Goal: Task Accomplishment & Management: Manage account settings

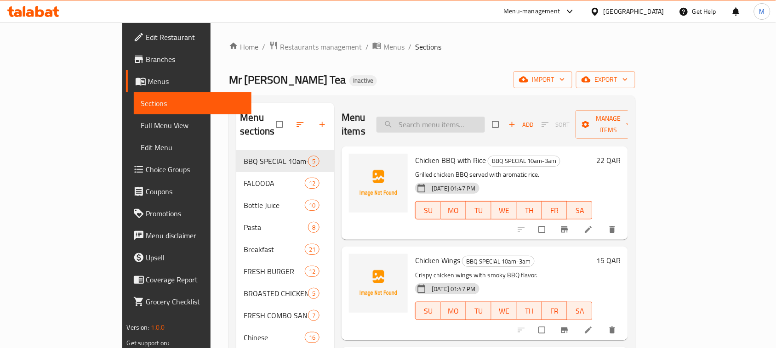
click at [437, 123] on input "search" at bounding box center [430, 125] width 108 height 16
type input "ل"
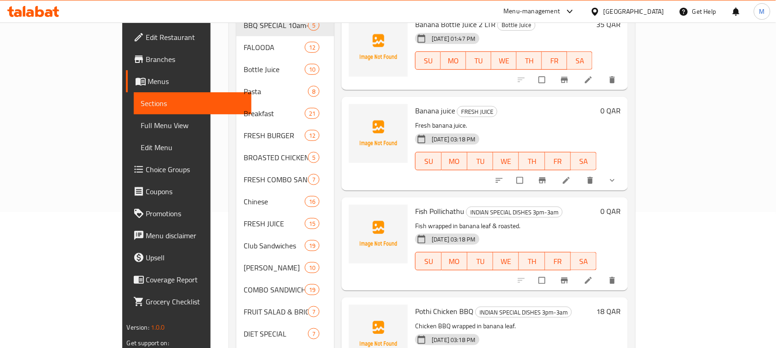
scroll to position [137, 0]
type input "banana"
click at [570, 177] on icon at bounding box center [566, 180] width 7 height 7
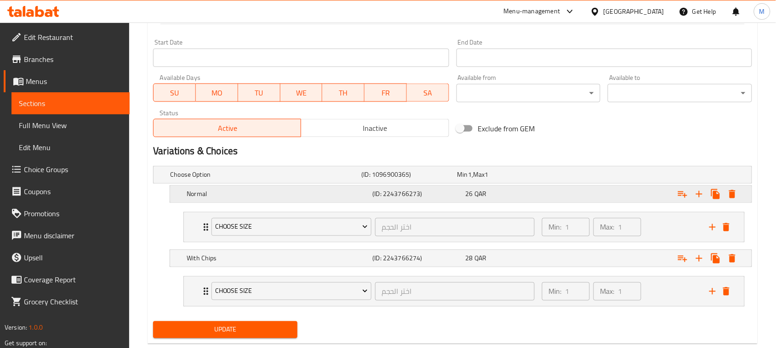
scroll to position [375, 0]
click at [203, 291] on icon "Expand" at bounding box center [205, 292] width 11 height 11
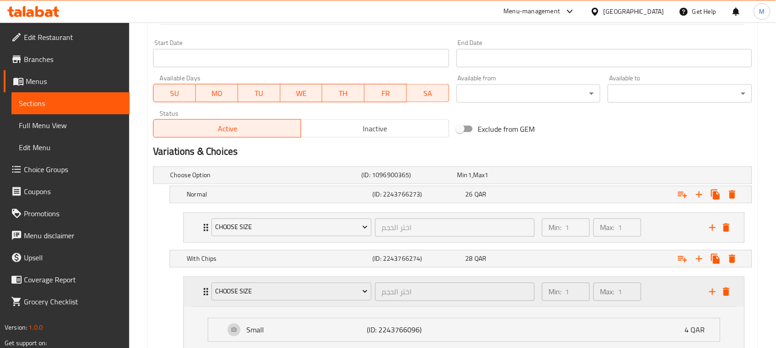
scroll to position [511, 0]
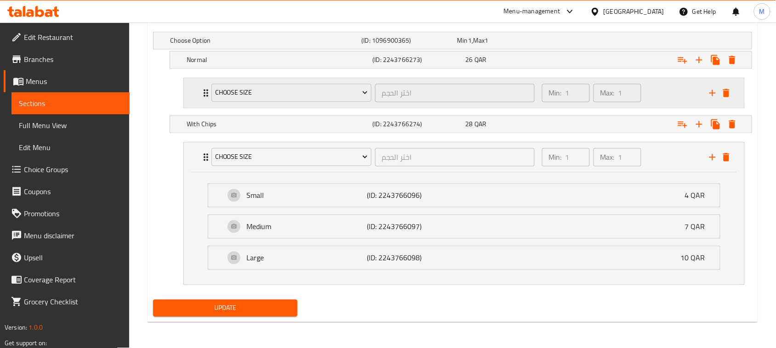
click at [196, 91] on div "Choose Size اختر الحجم ​ Min: 1 ​ Max: 1 ​" at bounding box center [464, 93] width 560 height 29
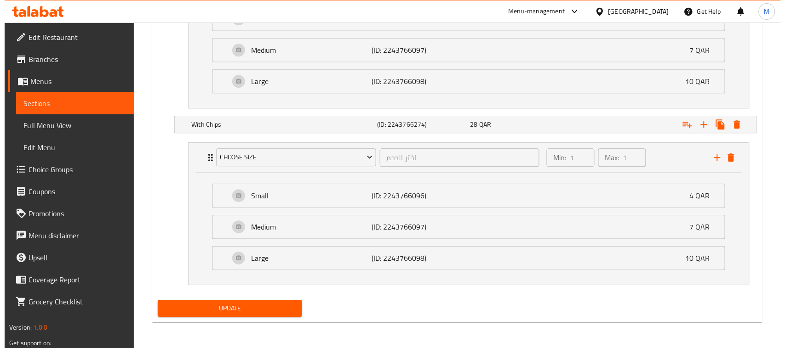
scroll to position [624, 0]
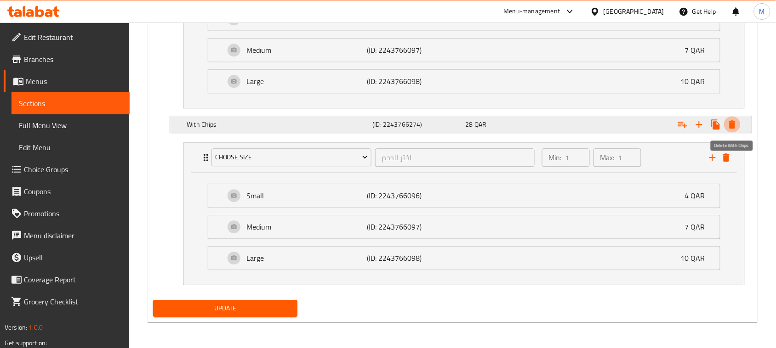
click at [731, 120] on icon "Expand" at bounding box center [732, 124] width 6 height 8
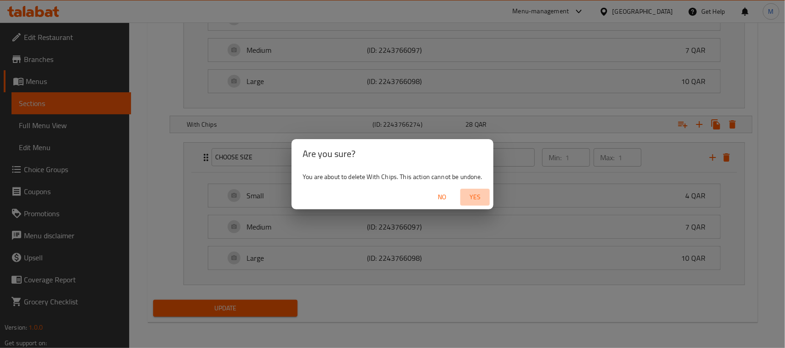
click at [477, 195] on span "Yes" at bounding box center [475, 197] width 22 height 11
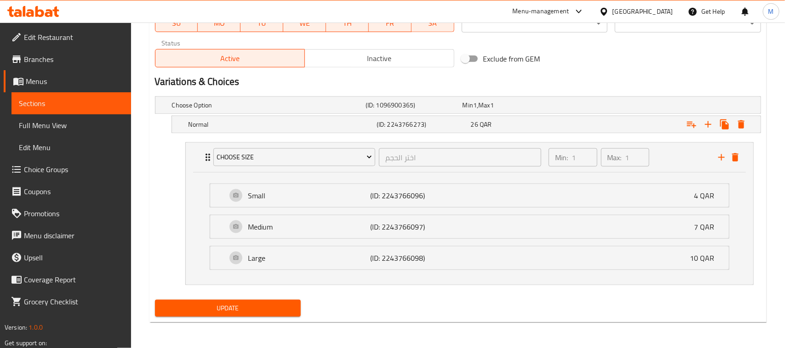
scroll to position [446, 0]
click at [736, 123] on icon "Expand" at bounding box center [732, 124] width 11 height 11
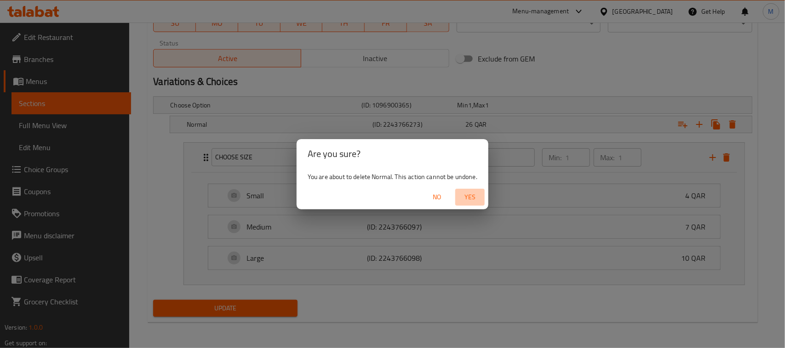
click at [473, 200] on span "Yes" at bounding box center [470, 197] width 22 height 11
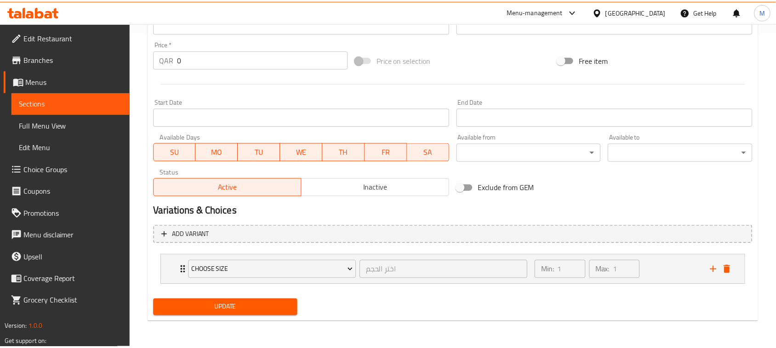
scroll to position [315, 0]
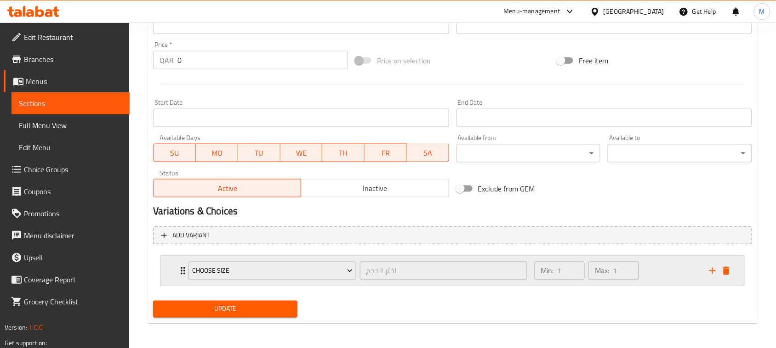
click at [175, 270] on div "Choose Size اختر الحجم ​ Min: 1 ​ Max: 1 ​" at bounding box center [452, 271] width 583 height 29
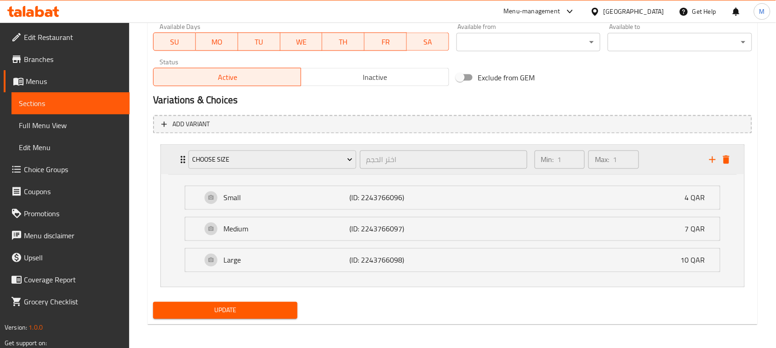
scroll to position [429, 0]
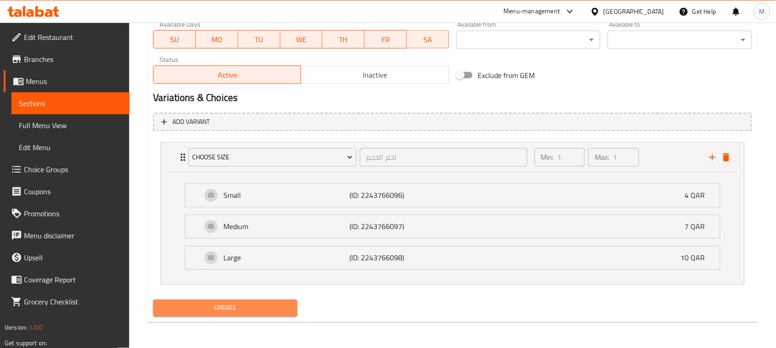
click at [243, 306] on span "Update" at bounding box center [225, 308] width 130 height 11
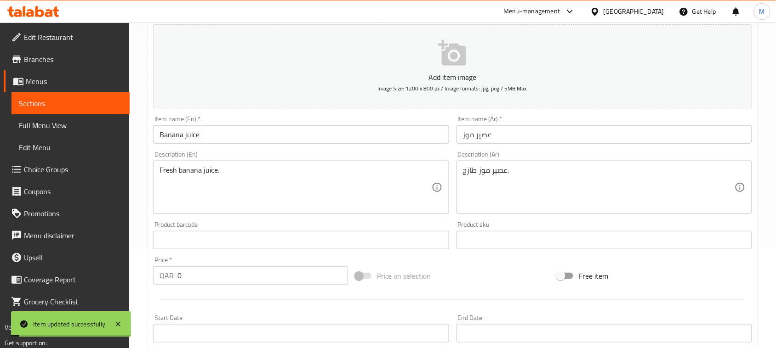
scroll to position [0, 0]
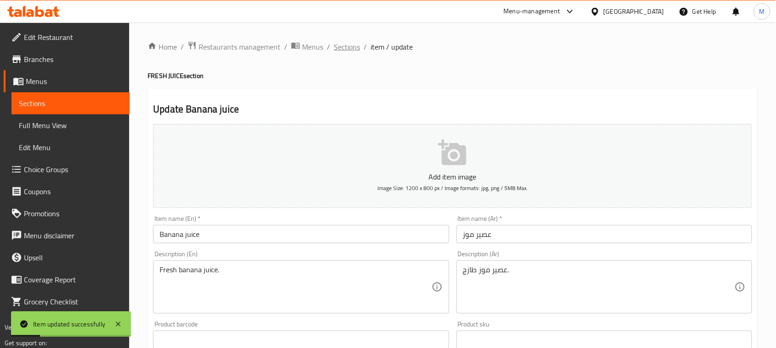
click at [351, 44] on span "Sections" at bounding box center [347, 46] width 26 height 11
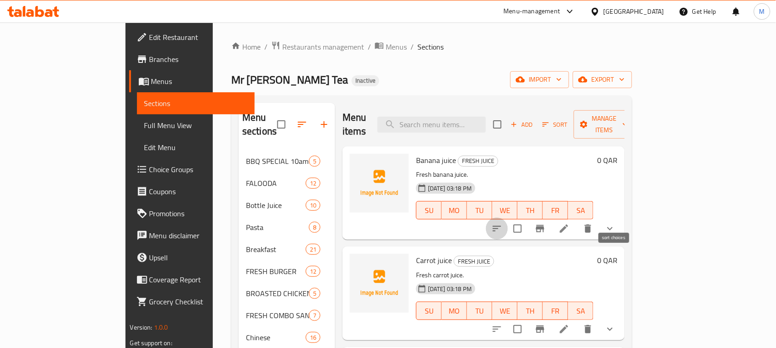
click at [502, 223] on icon "sort-choices" at bounding box center [496, 228] width 11 height 11
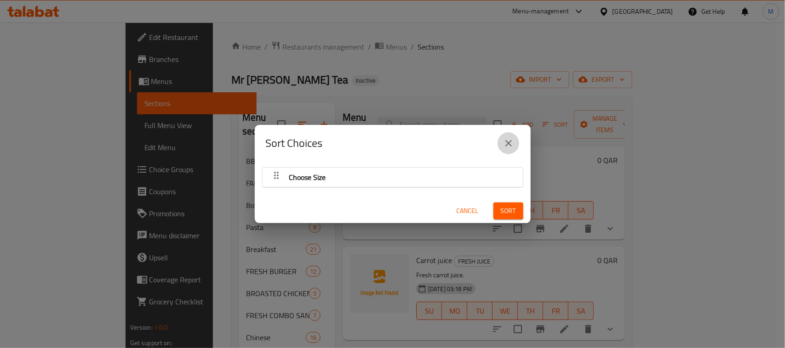
click at [507, 148] on icon "close" at bounding box center [508, 143] width 11 height 11
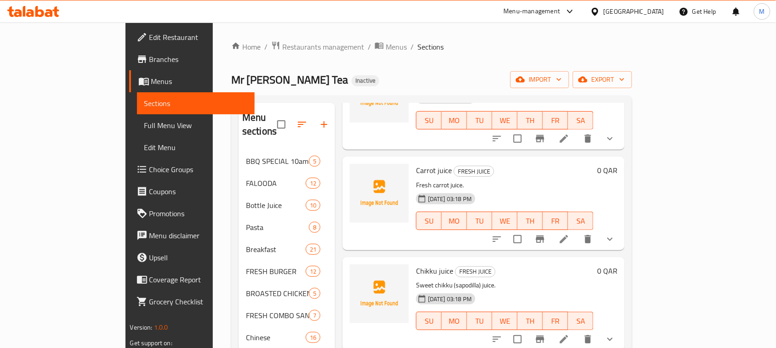
scroll to position [91, 0]
click at [502, 234] on icon "sort-choices" at bounding box center [496, 239] width 11 height 11
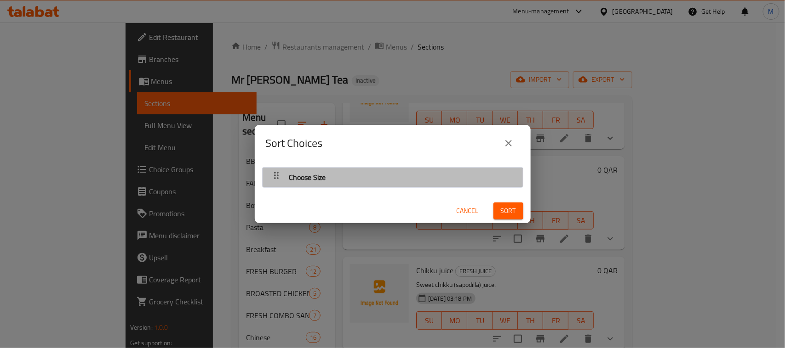
click at [451, 182] on div "Choose Size" at bounding box center [392, 177] width 251 height 22
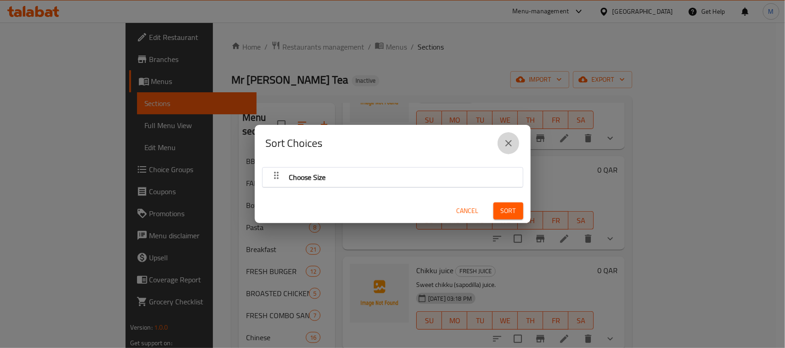
click at [507, 136] on button "close" at bounding box center [508, 143] width 22 height 22
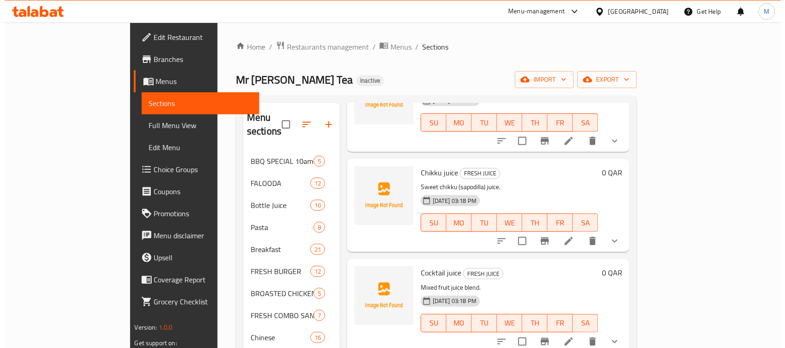
scroll to position [198, 0]
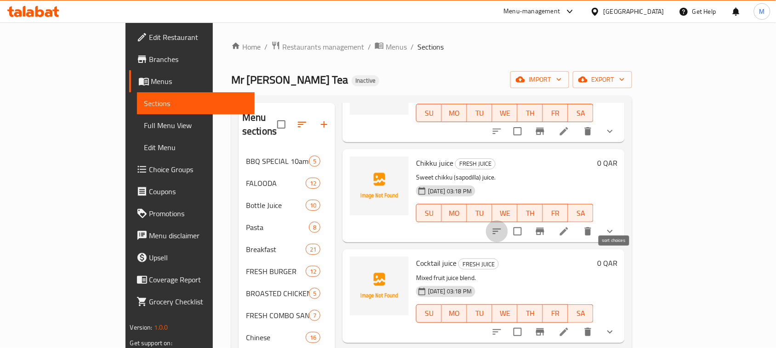
click at [502, 226] on icon "sort-choices" at bounding box center [496, 231] width 11 height 11
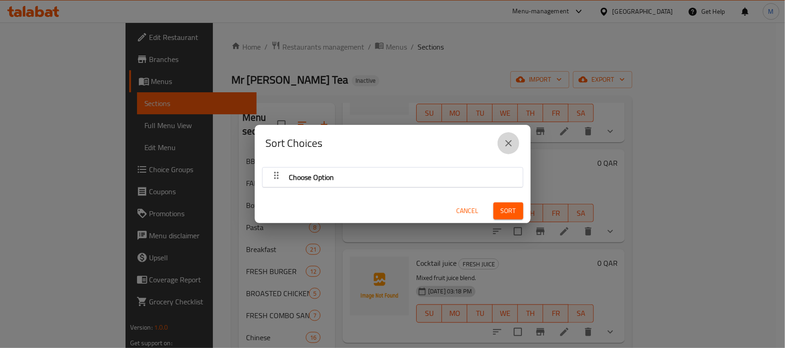
click at [508, 150] on button "close" at bounding box center [508, 143] width 22 height 22
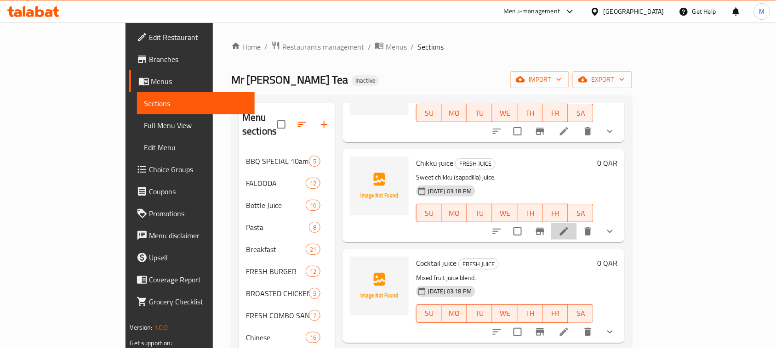
click at [577, 225] on li at bounding box center [564, 231] width 26 height 17
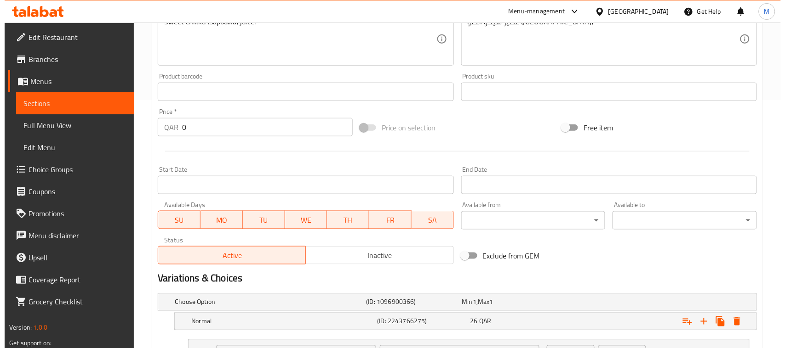
scroll to position [398, 0]
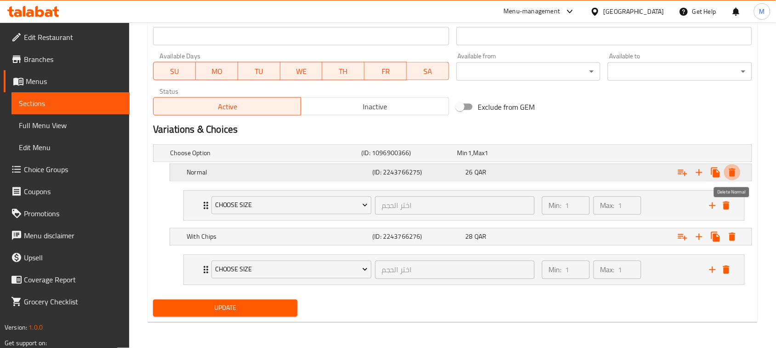
click at [731, 176] on icon "Expand" at bounding box center [732, 173] width 6 height 8
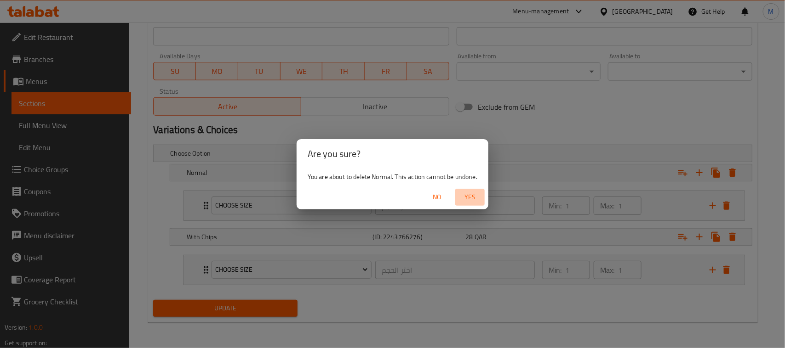
click at [465, 196] on span "Yes" at bounding box center [470, 197] width 22 height 11
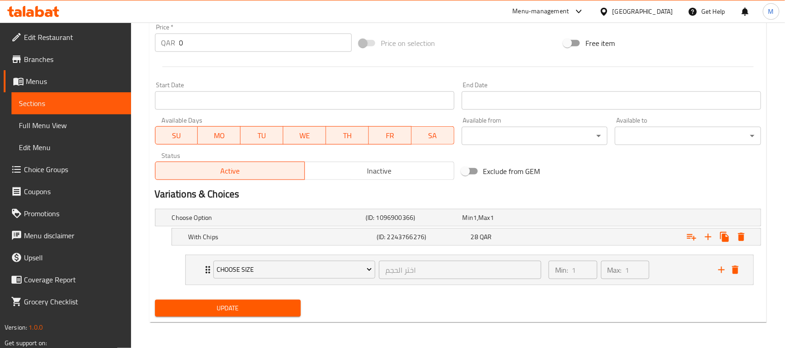
scroll to position [332, 0]
click at [732, 233] on icon "Expand" at bounding box center [732, 237] width 11 height 11
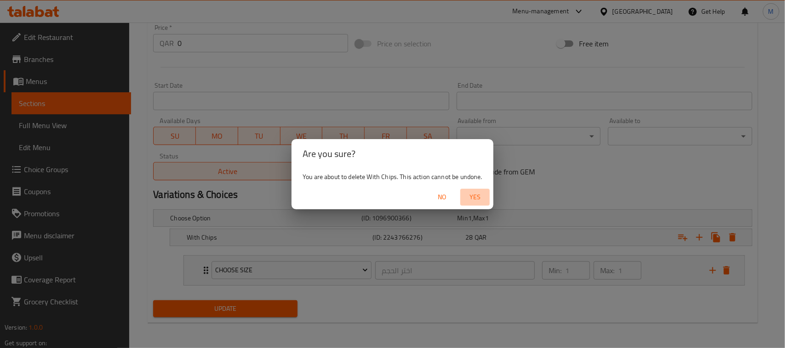
click at [474, 194] on span "Yes" at bounding box center [475, 197] width 22 height 11
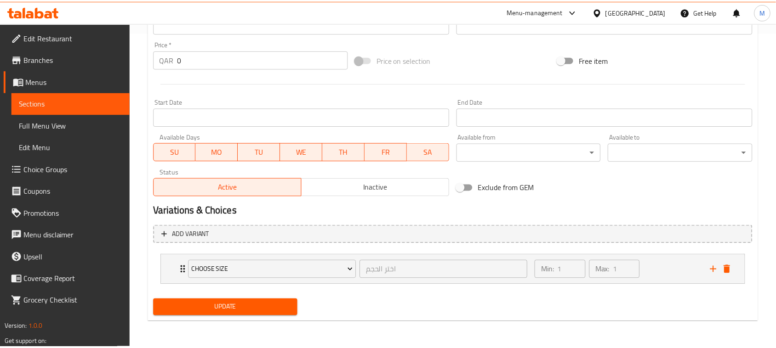
scroll to position [313, 0]
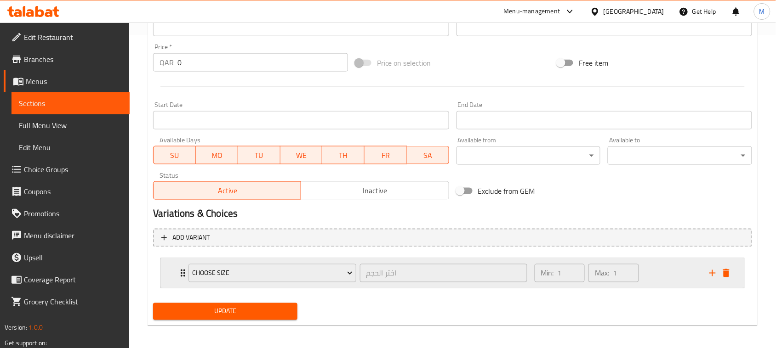
click at [182, 274] on icon "Expand" at bounding box center [182, 273] width 11 height 11
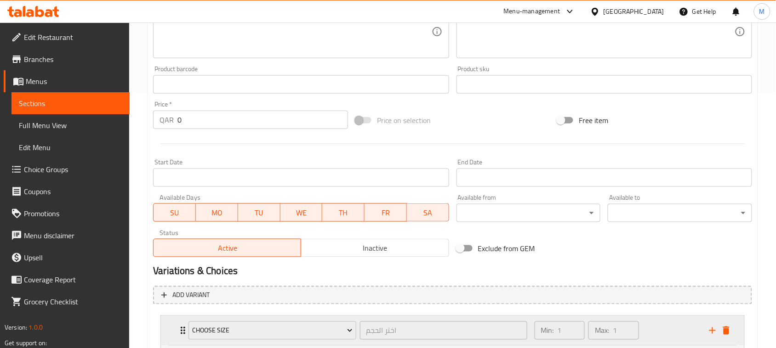
scroll to position [429, 0]
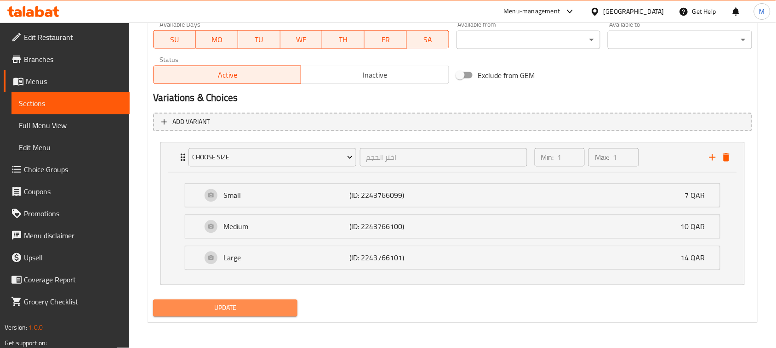
click at [217, 303] on span "Update" at bounding box center [225, 308] width 130 height 11
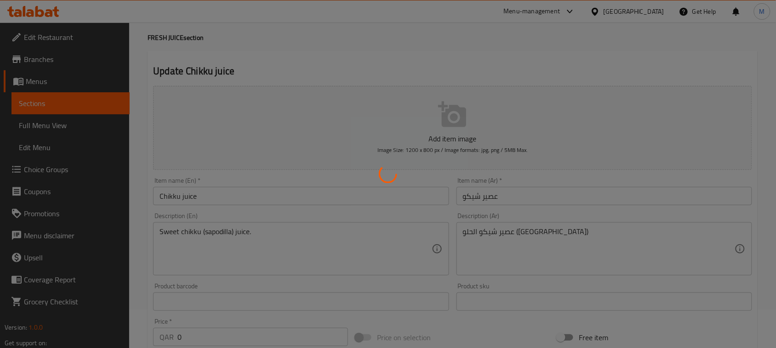
scroll to position [0, 0]
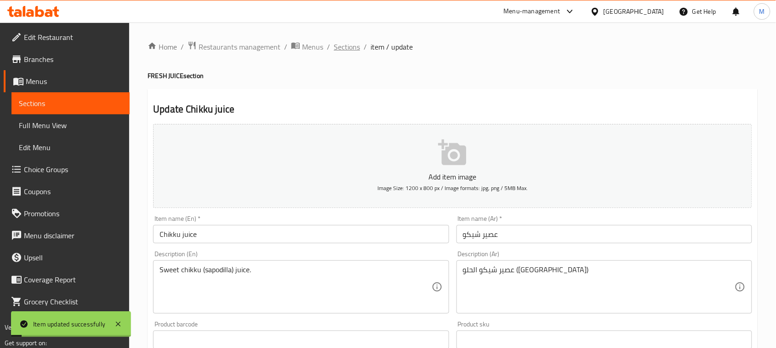
click at [346, 47] on span "Sections" at bounding box center [347, 46] width 26 height 11
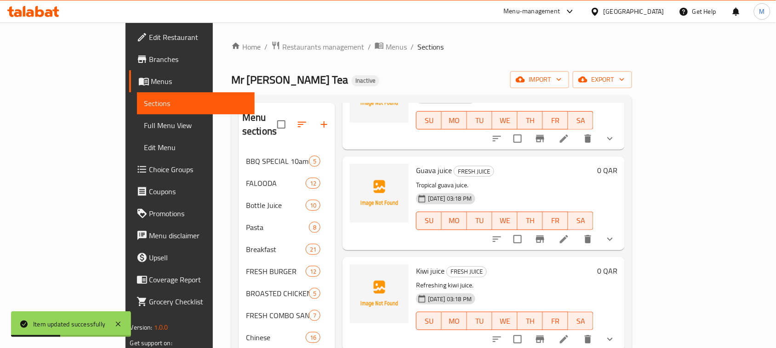
scroll to position [492, 0]
click at [577, 232] on li at bounding box center [564, 239] width 26 height 17
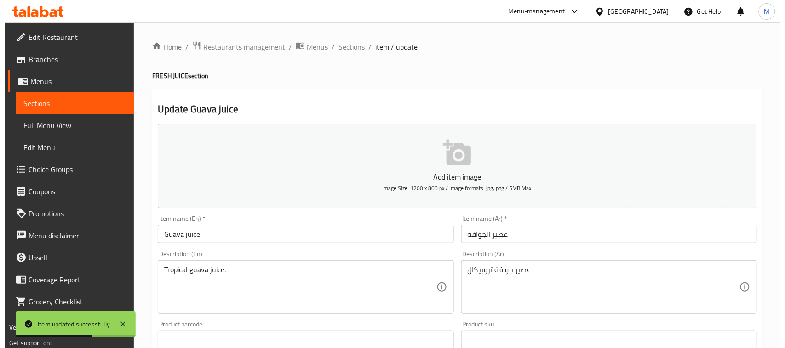
scroll to position [398, 0]
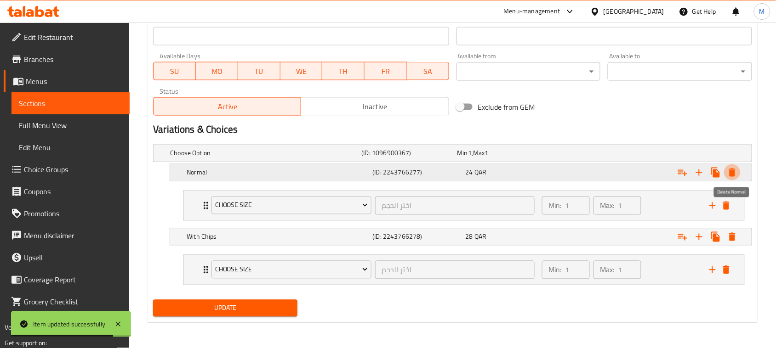
click at [734, 167] on icon "Expand" at bounding box center [732, 172] width 11 height 11
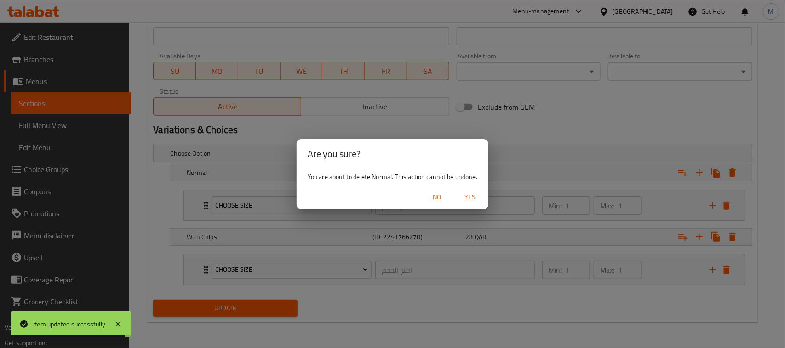
click at [486, 198] on div "No Yes" at bounding box center [393, 197] width 192 height 24
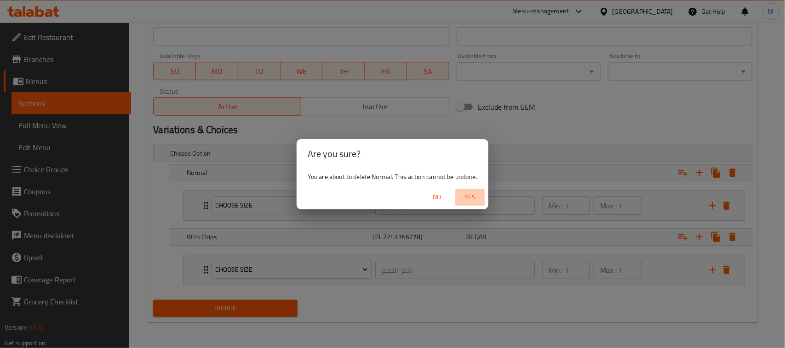
click at [475, 198] on span "Yes" at bounding box center [470, 197] width 22 height 11
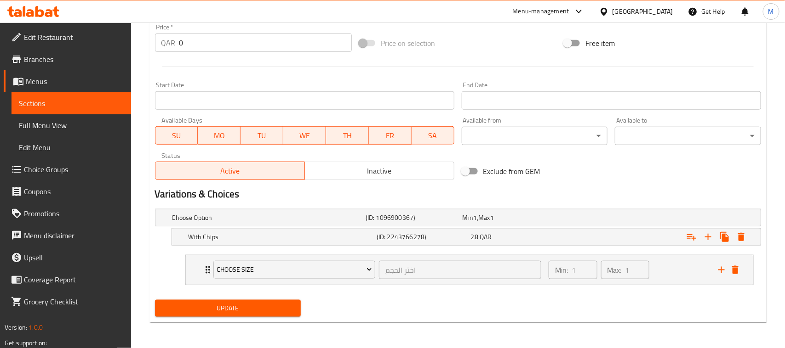
scroll to position [332, 0]
click at [731, 242] on icon "Expand" at bounding box center [732, 237] width 11 height 11
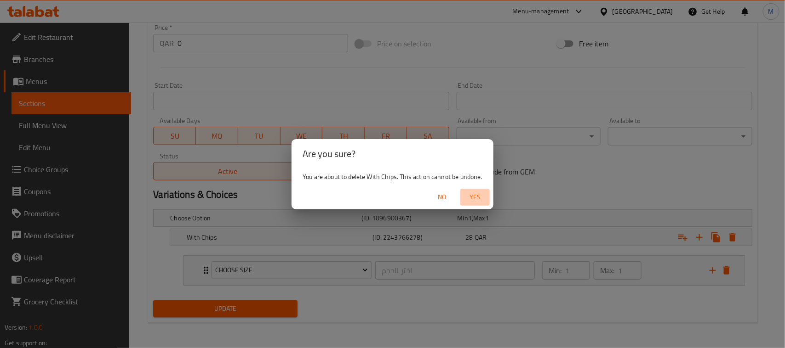
click at [468, 194] on span "Yes" at bounding box center [475, 197] width 22 height 11
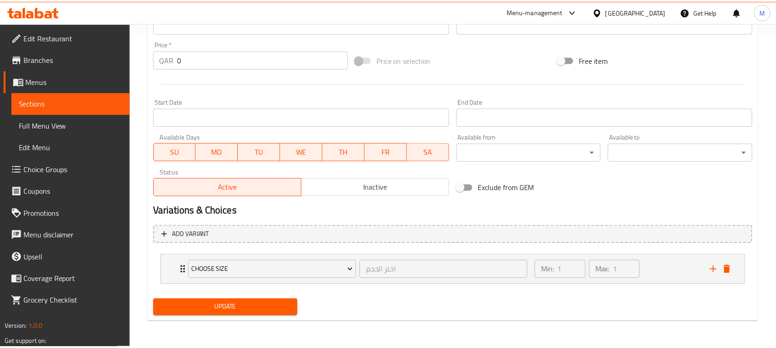
scroll to position [313, 0]
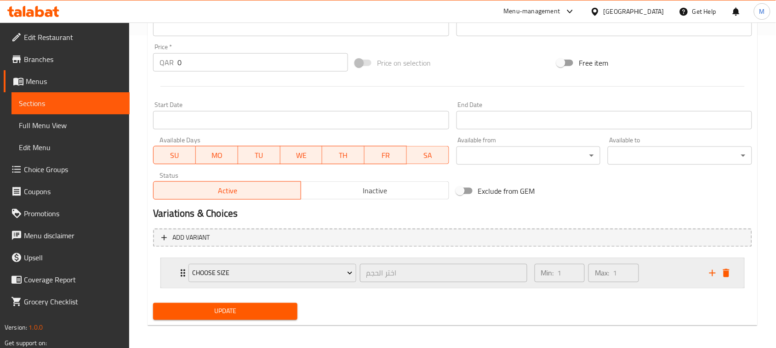
click at [179, 274] on icon "Expand" at bounding box center [182, 273] width 11 height 11
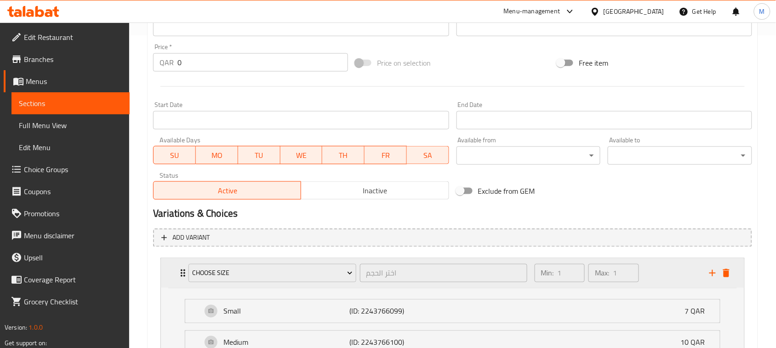
scroll to position [429, 0]
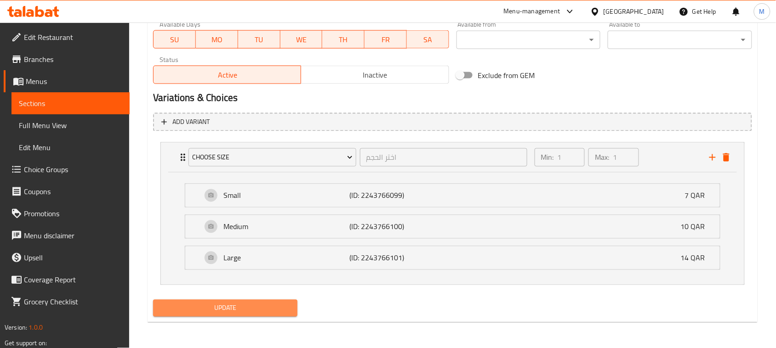
click at [207, 306] on span "Update" at bounding box center [225, 308] width 130 height 11
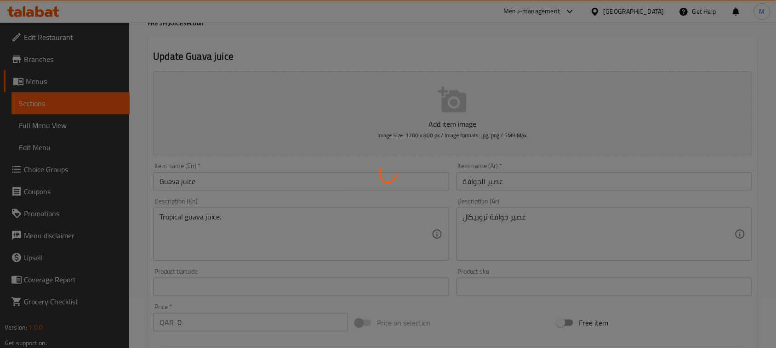
scroll to position [0, 0]
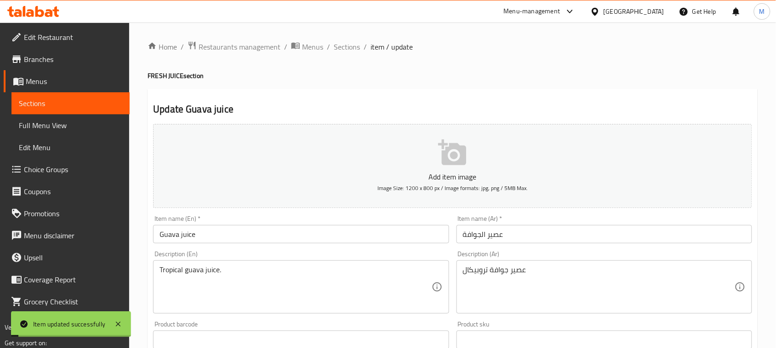
click at [343, 49] on span "Sections" at bounding box center [347, 46] width 26 height 11
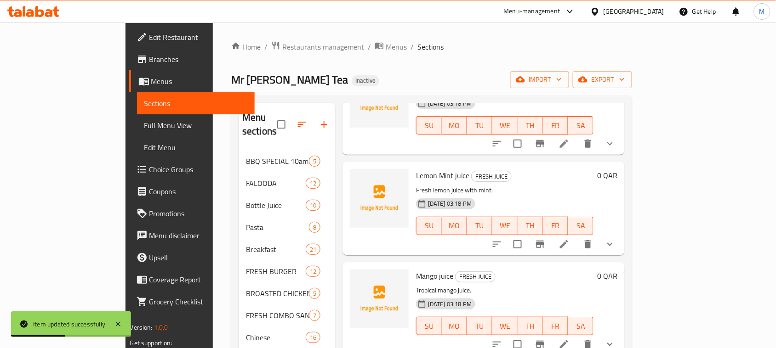
scroll to position [688, 0]
click at [570, 239] on icon at bounding box center [564, 244] width 11 height 11
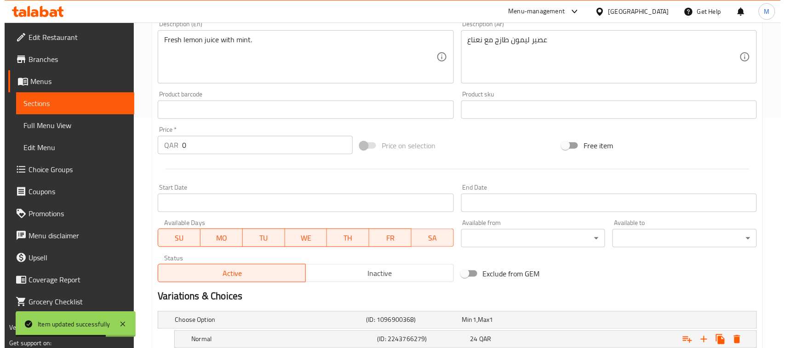
scroll to position [322, 0]
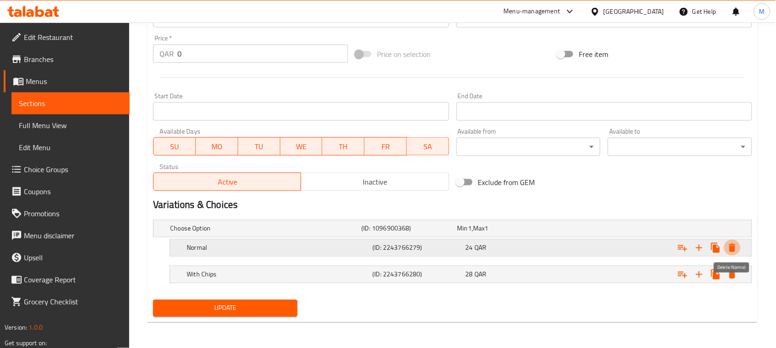
click at [734, 243] on icon "Expand" at bounding box center [732, 248] width 11 height 11
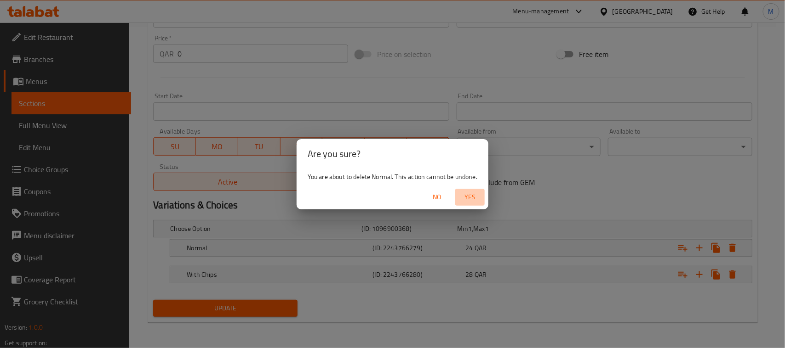
click at [467, 199] on span "Yes" at bounding box center [470, 197] width 22 height 11
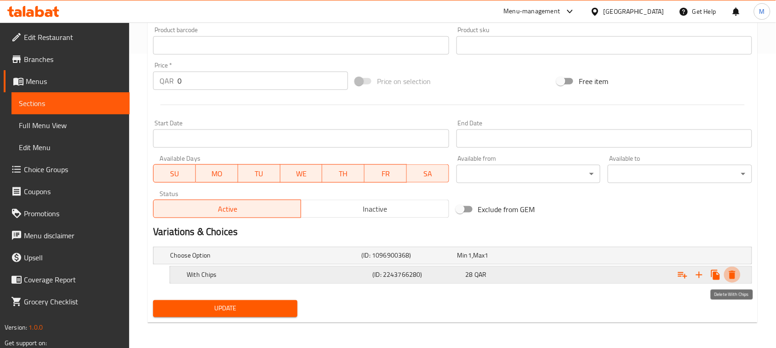
click at [734, 281] on button "Expand" at bounding box center [732, 275] width 17 height 17
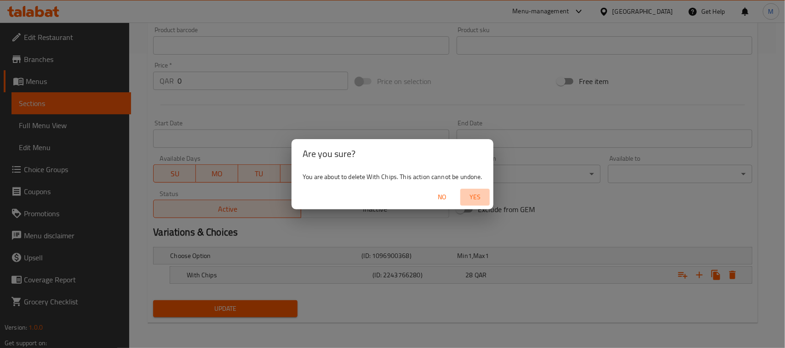
click at [480, 200] on span "Yes" at bounding box center [475, 197] width 22 height 11
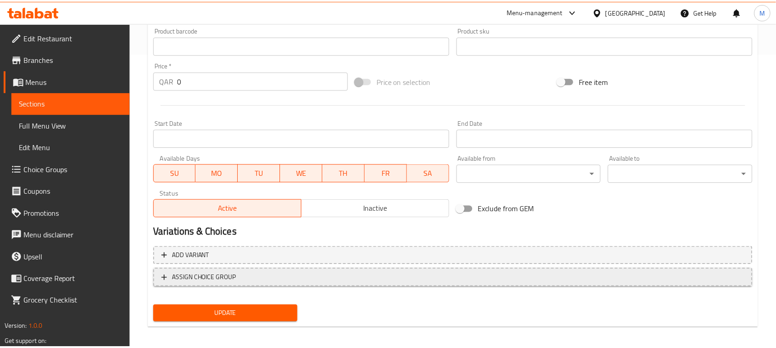
scroll to position [292, 0]
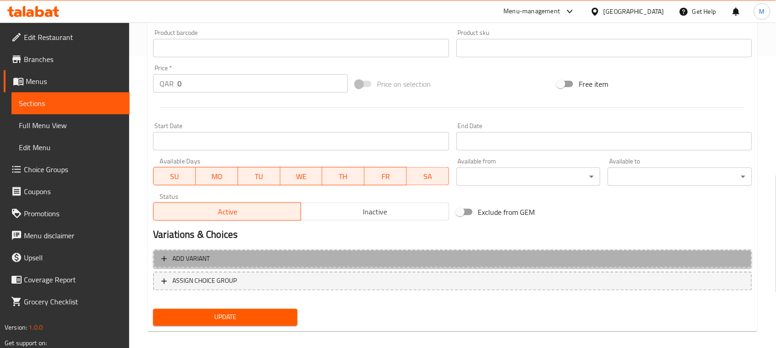
click at [189, 262] on span "Add variant" at bounding box center [190, 259] width 37 height 11
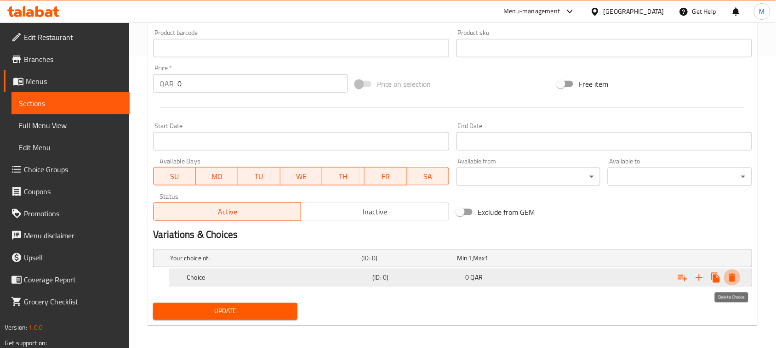
click at [728, 279] on icon "Expand" at bounding box center [732, 278] width 11 height 11
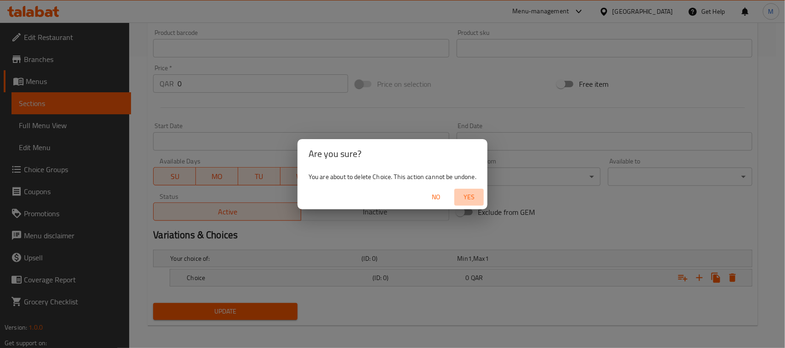
click at [468, 194] on span "Yes" at bounding box center [469, 197] width 22 height 11
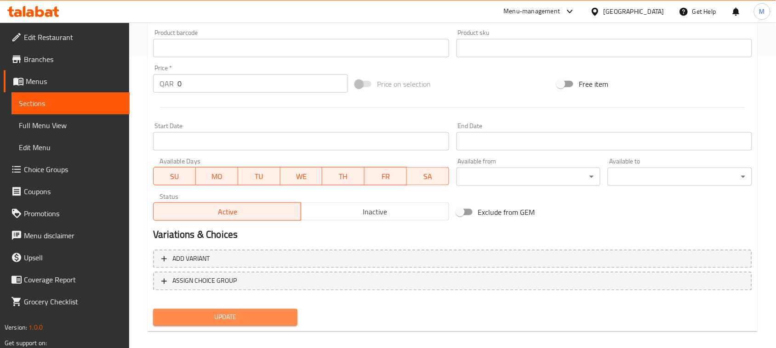
click at [243, 315] on span "Update" at bounding box center [225, 317] width 130 height 11
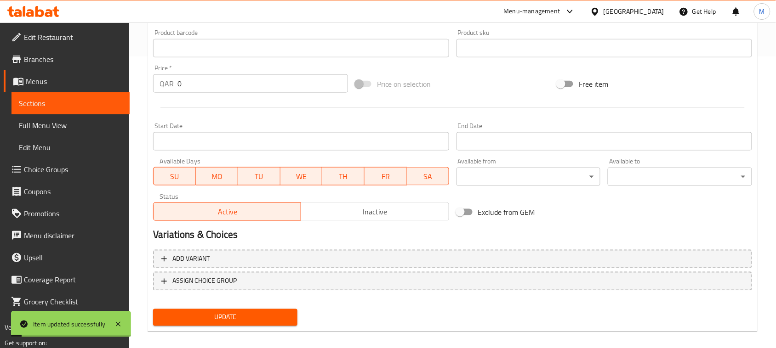
scroll to position [0, 0]
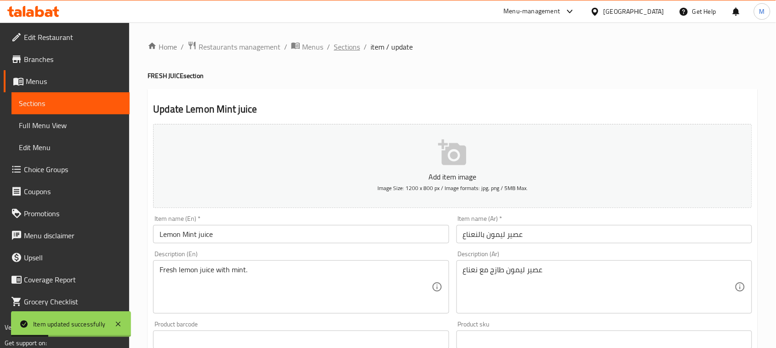
click at [350, 49] on span "Sections" at bounding box center [347, 46] width 26 height 11
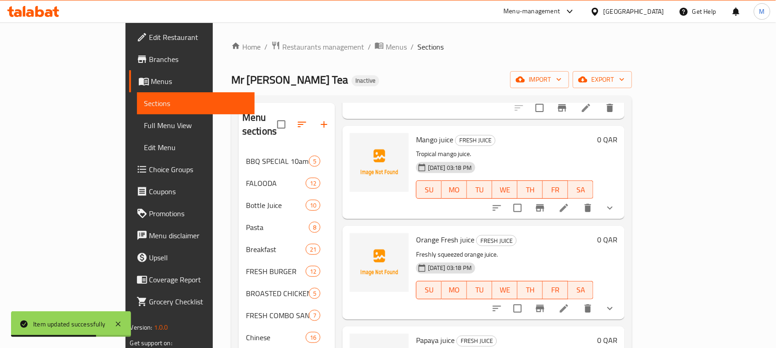
scroll to position [861, 0]
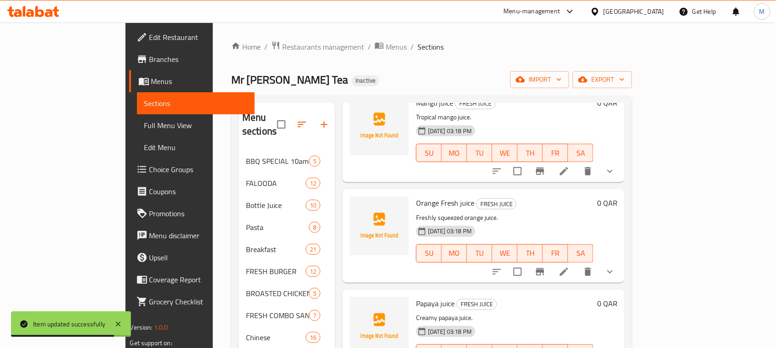
click at [621, 267] on div at bounding box center [553, 272] width 135 height 22
click at [568, 268] on icon at bounding box center [564, 272] width 8 height 8
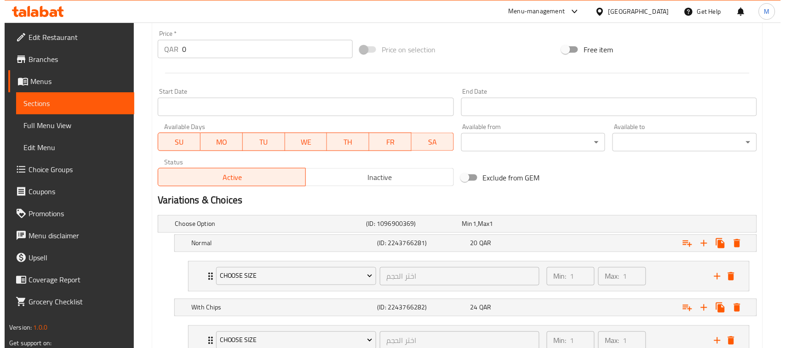
scroll to position [398, 0]
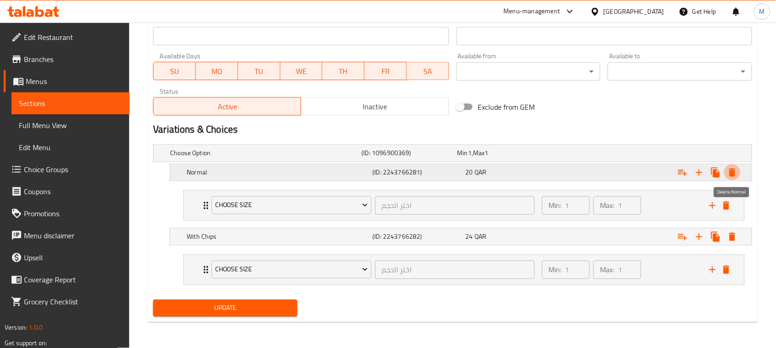
click at [736, 169] on icon "Expand" at bounding box center [732, 173] width 6 height 8
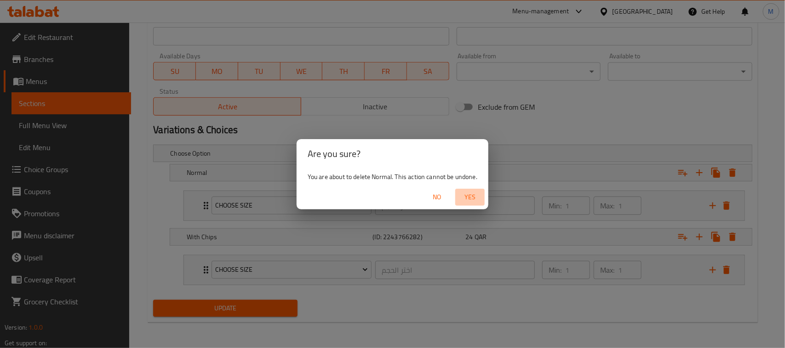
click at [477, 196] on span "Yes" at bounding box center [470, 197] width 22 height 11
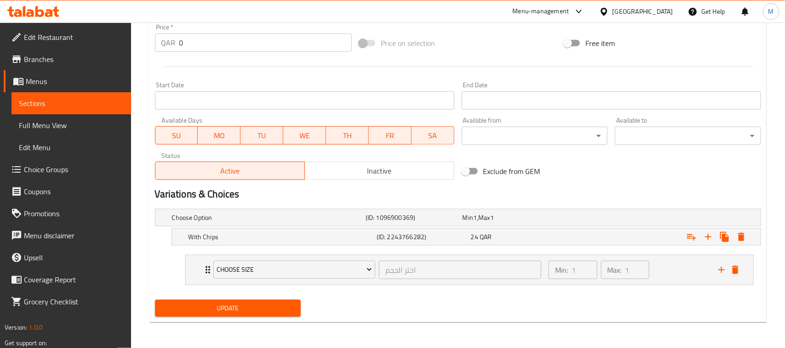
scroll to position [332, 0]
click at [729, 238] on icon "Expand" at bounding box center [732, 237] width 11 height 11
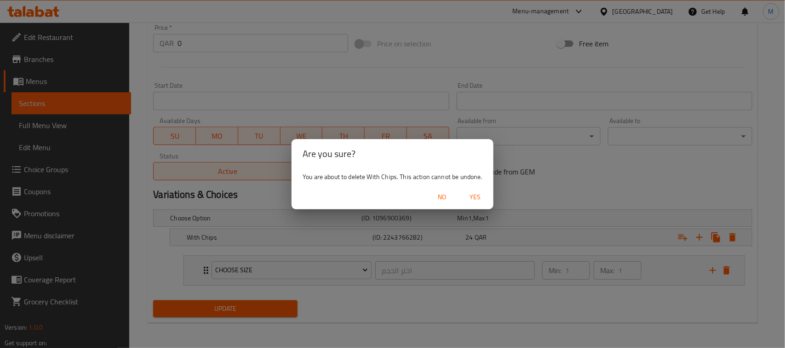
click at [481, 201] on span "Yes" at bounding box center [475, 197] width 22 height 11
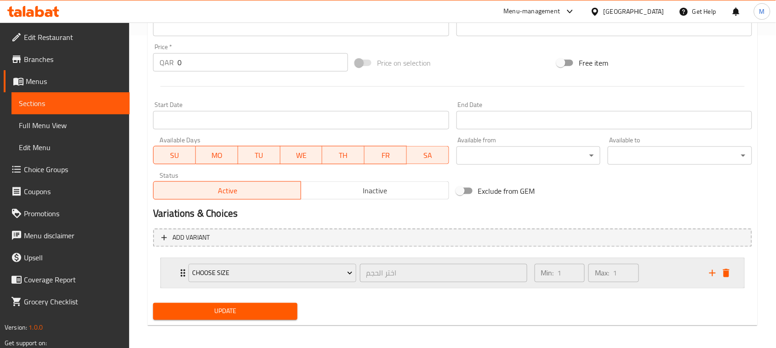
scroll to position [315, 0]
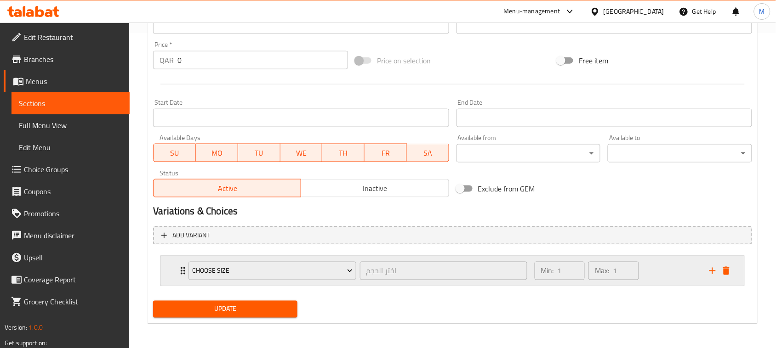
click at [184, 268] on div "Choose Size اختر الحجم ​" at bounding box center [357, 271] width 349 height 29
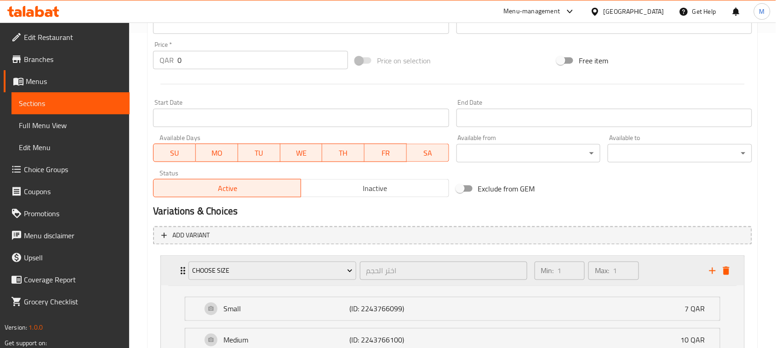
scroll to position [429, 0]
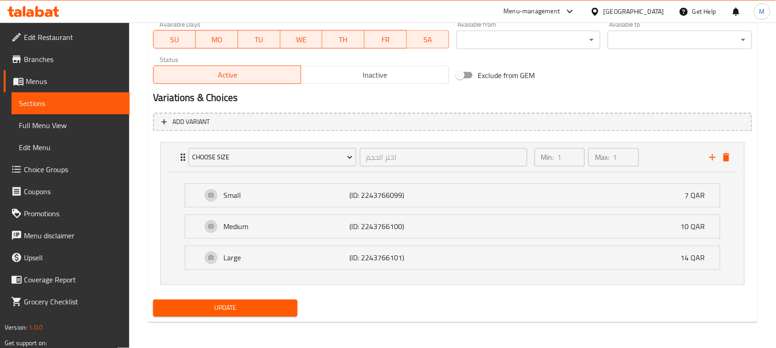
click at [222, 312] on span "Update" at bounding box center [225, 308] width 130 height 11
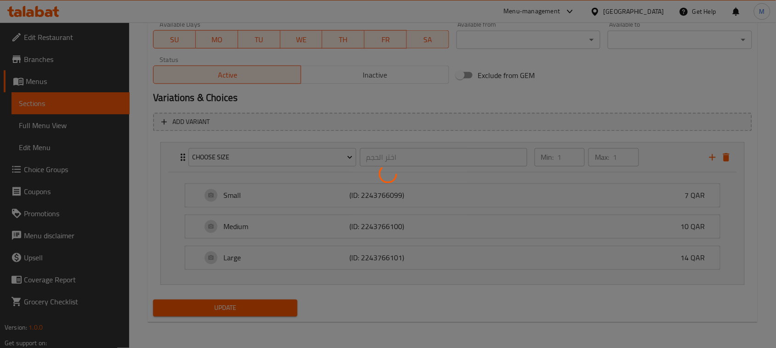
scroll to position [0, 0]
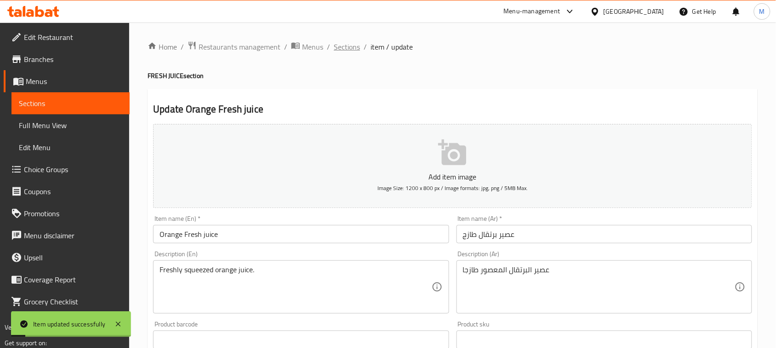
click at [342, 51] on span "Sections" at bounding box center [347, 46] width 26 height 11
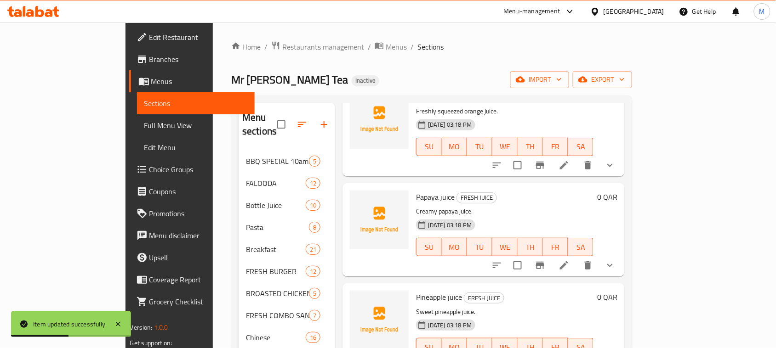
scroll to position [1050, 0]
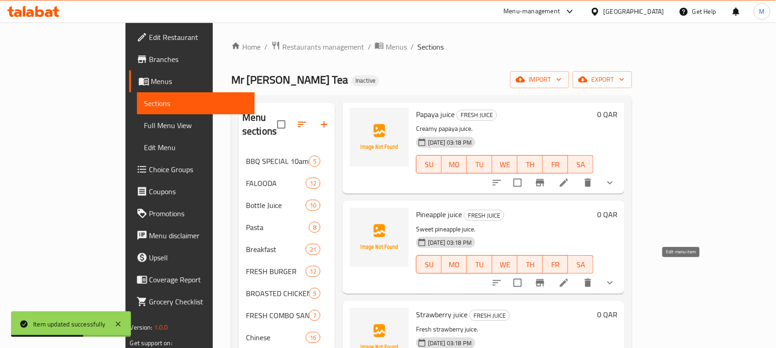
click at [570, 278] on icon at bounding box center [564, 283] width 11 height 11
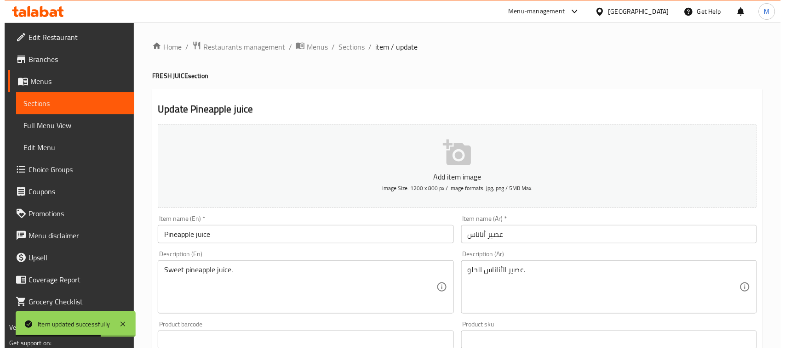
scroll to position [398, 0]
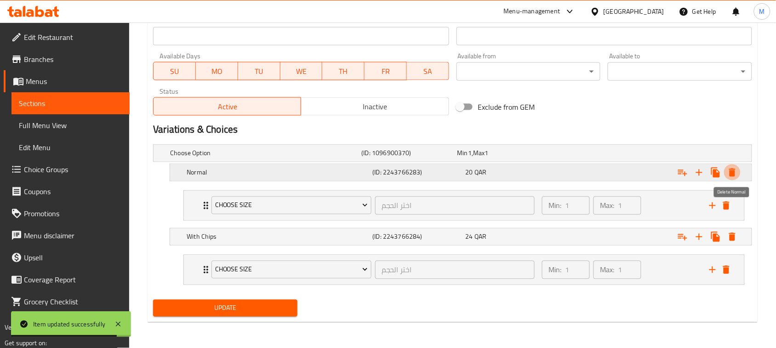
click at [736, 170] on icon "Expand" at bounding box center [732, 172] width 11 height 11
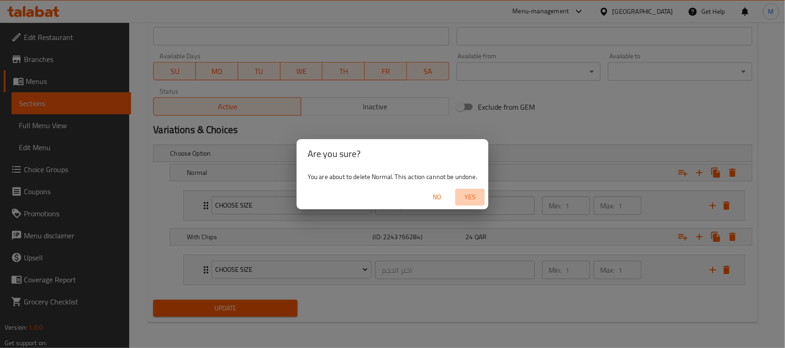
click at [477, 189] on button "Yes" at bounding box center [469, 197] width 29 height 17
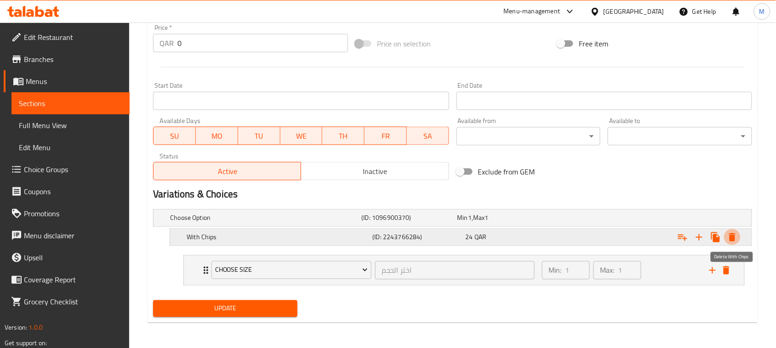
click at [730, 241] on icon "Expand" at bounding box center [732, 237] width 11 height 11
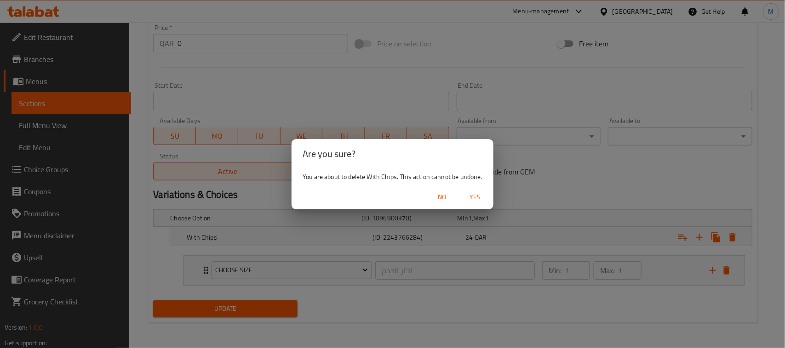
click at [469, 203] on button "Yes" at bounding box center [474, 197] width 29 height 17
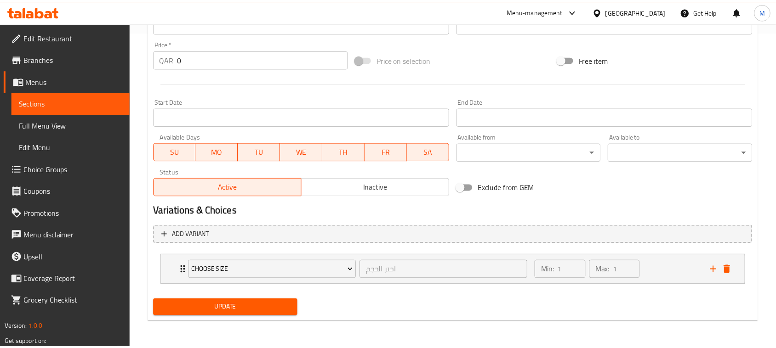
scroll to position [313, 0]
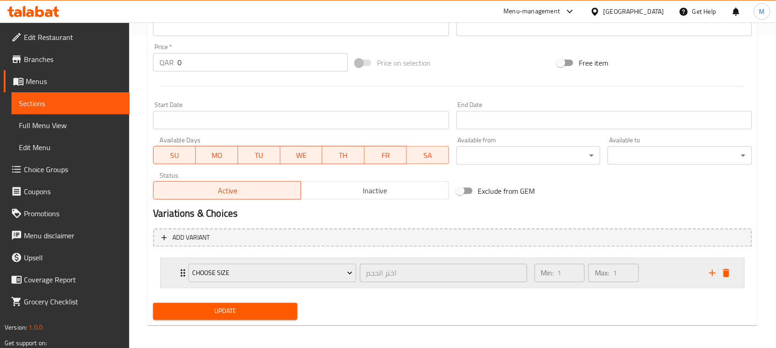
click at [186, 274] on div "Choose Size اختر الحجم ​" at bounding box center [357, 273] width 349 height 29
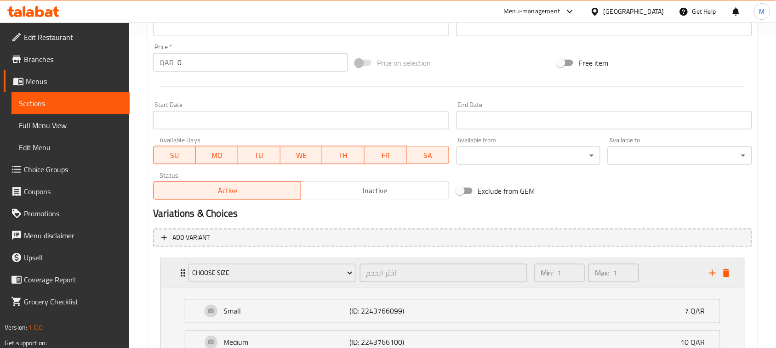
scroll to position [429, 0]
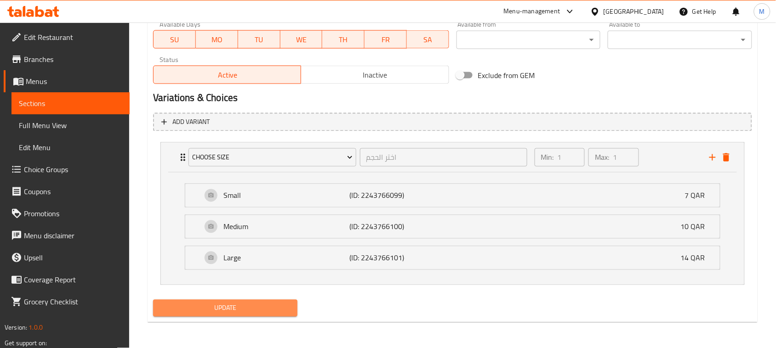
click at [202, 307] on span "Update" at bounding box center [225, 308] width 130 height 11
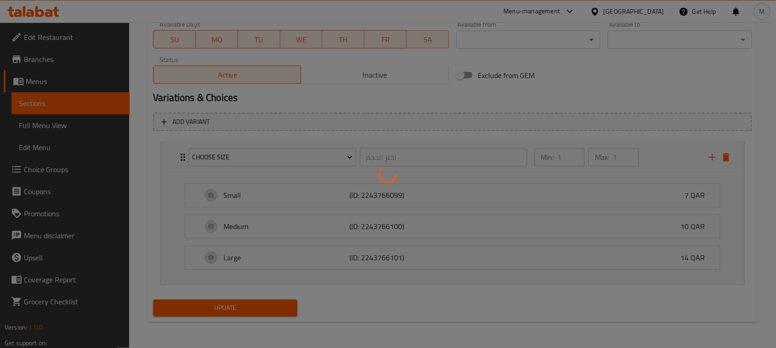
scroll to position [0, 0]
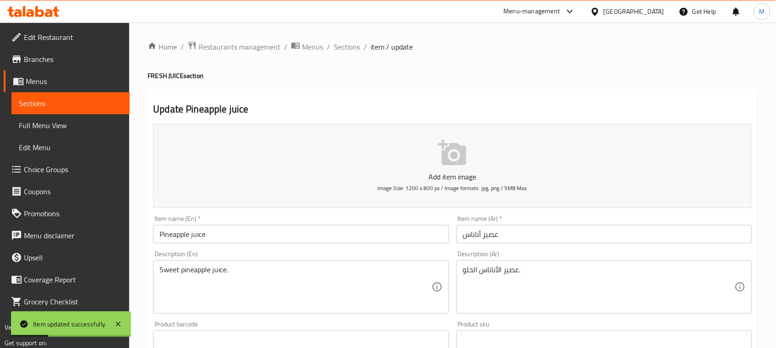
click at [344, 46] on span "Sections" at bounding box center [347, 46] width 26 height 11
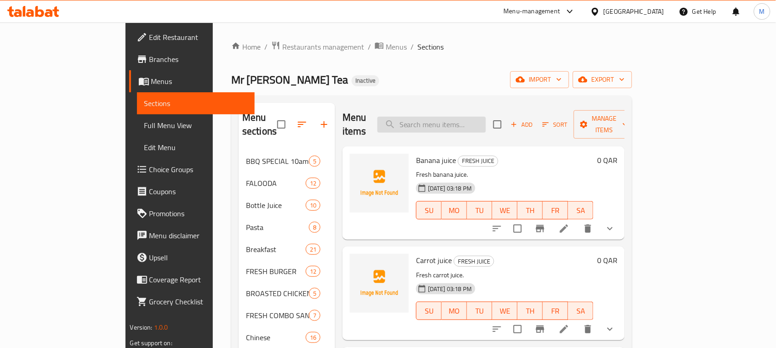
paste input "EGG FRIED RICE"
click at [476, 118] on input "EGG FRIED RICE" at bounding box center [431, 125] width 108 height 16
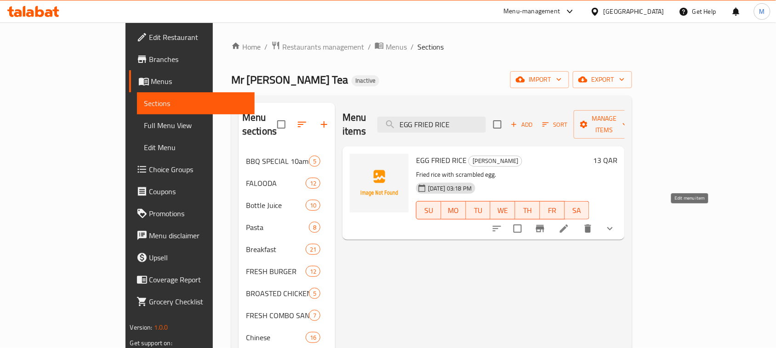
type input "EGG FRIED RICE"
click at [570, 223] on icon at bounding box center [564, 228] width 11 height 11
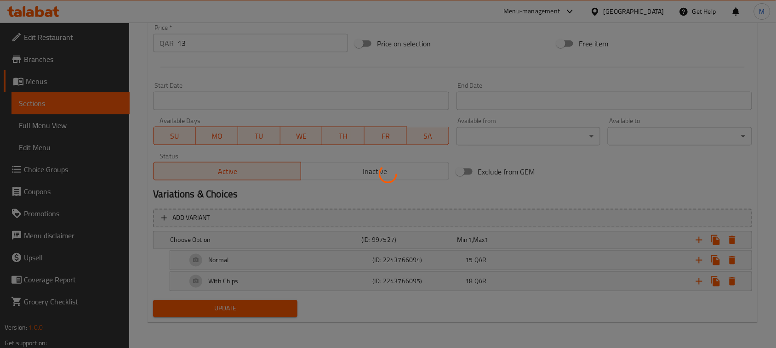
scroll to position [315, 0]
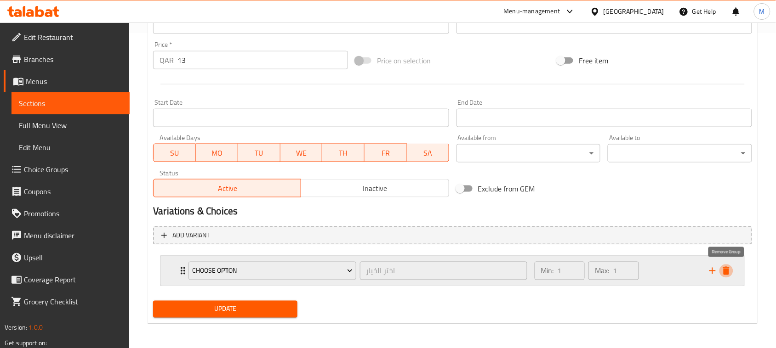
click at [729, 269] on icon "delete" at bounding box center [726, 271] width 6 height 8
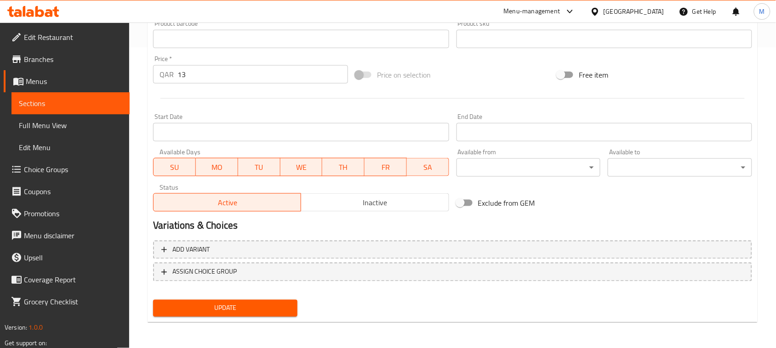
scroll to position [299, 0]
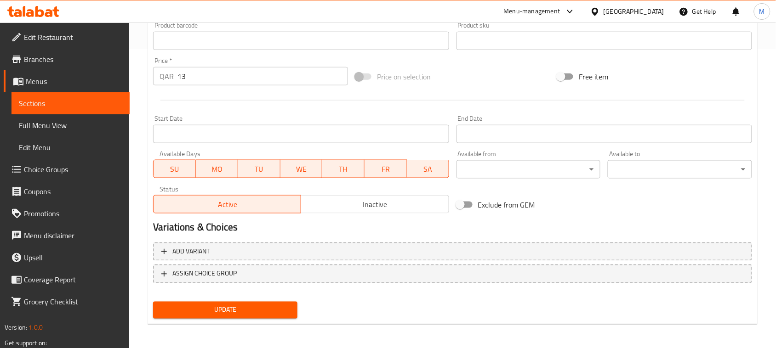
click at [225, 307] on span "Update" at bounding box center [225, 310] width 130 height 11
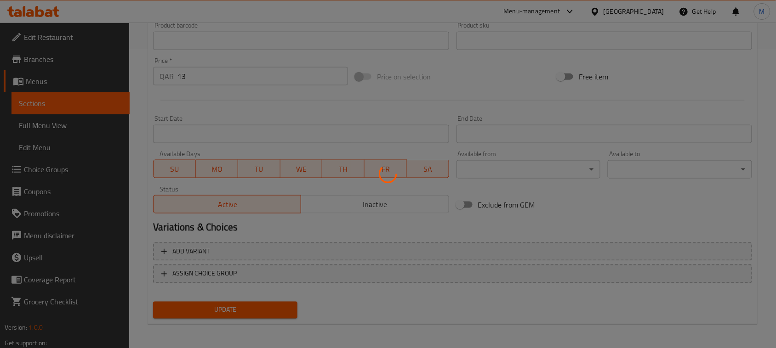
scroll to position [0, 0]
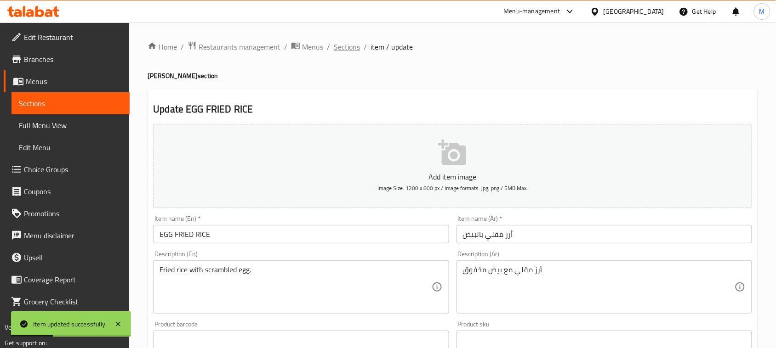
click at [355, 47] on span "Sections" at bounding box center [347, 46] width 26 height 11
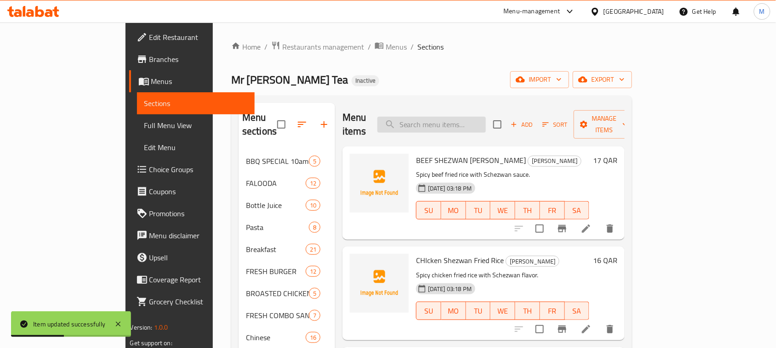
paste input "MIX SHEZWAN FRIED RICE"
click at [486, 117] on input "MIX SHEZWAN FRIED RICE" at bounding box center [431, 125] width 108 height 16
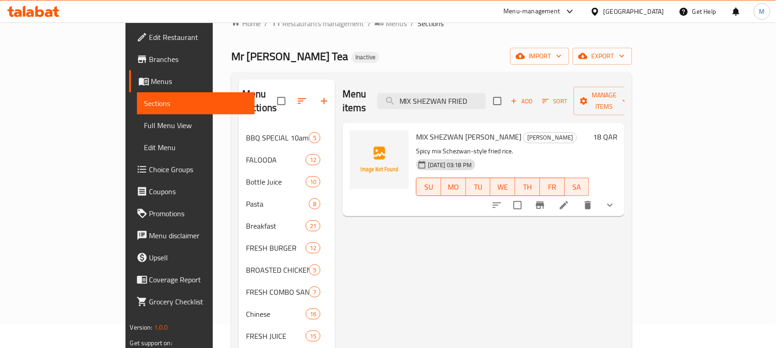
type input "MIX SHEZWAN FRIED"
click at [577, 197] on li at bounding box center [564, 205] width 26 height 17
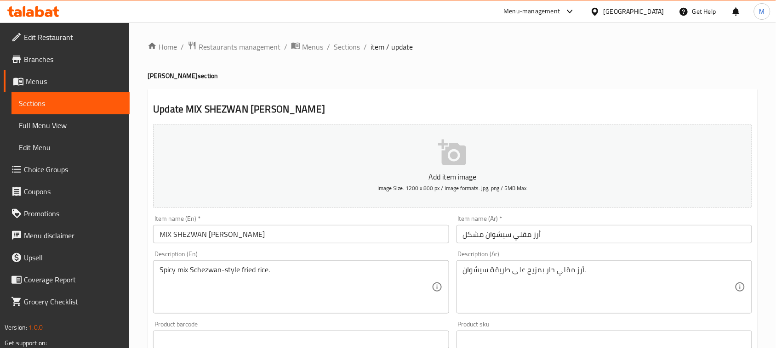
scroll to position [315, 0]
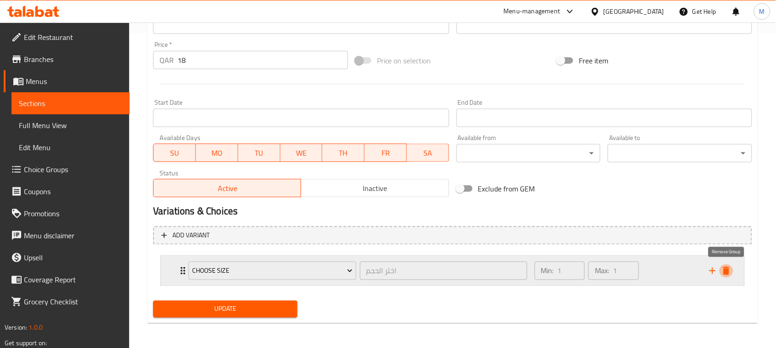
click at [726, 267] on icon "delete" at bounding box center [726, 271] width 6 height 8
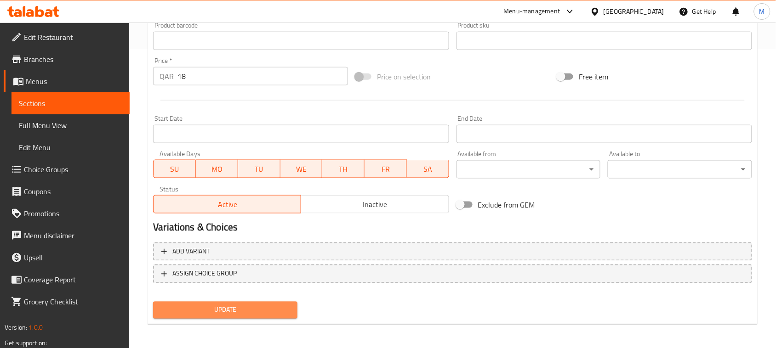
click at [238, 313] on span "Update" at bounding box center [225, 310] width 130 height 11
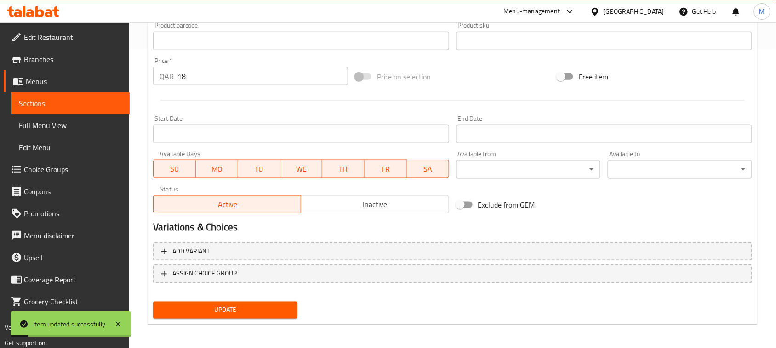
scroll to position [0, 0]
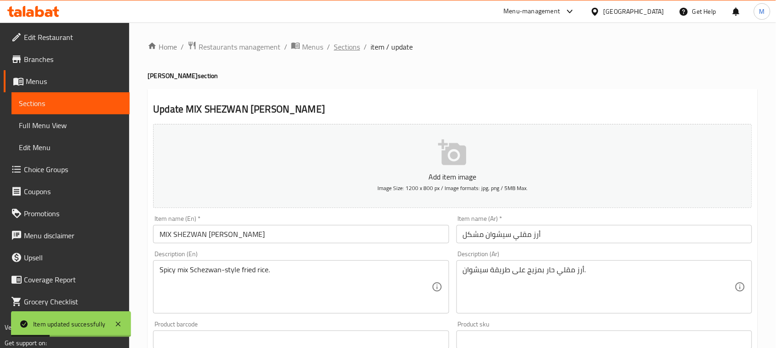
click at [356, 42] on span "Sections" at bounding box center [347, 46] width 26 height 11
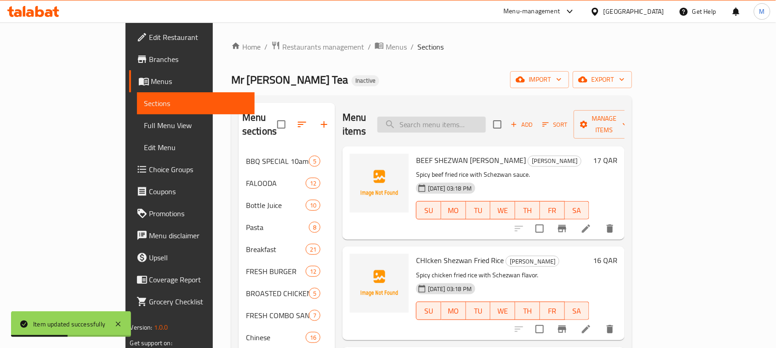
paste input "VEG FRIED RICE"
click at [458, 117] on input "VEG FRIED RICE" at bounding box center [431, 125] width 108 height 16
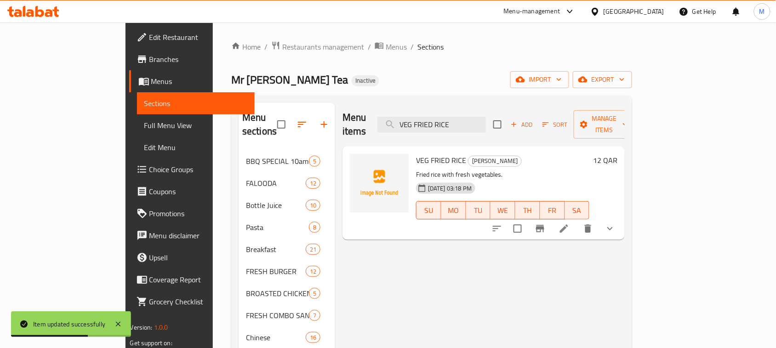
type input "VEG FRIED RICE"
click at [577, 221] on li at bounding box center [564, 229] width 26 height 17
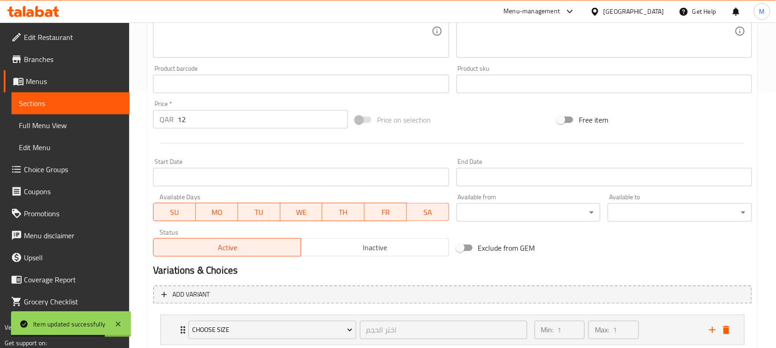
scroll to position [315, 0]
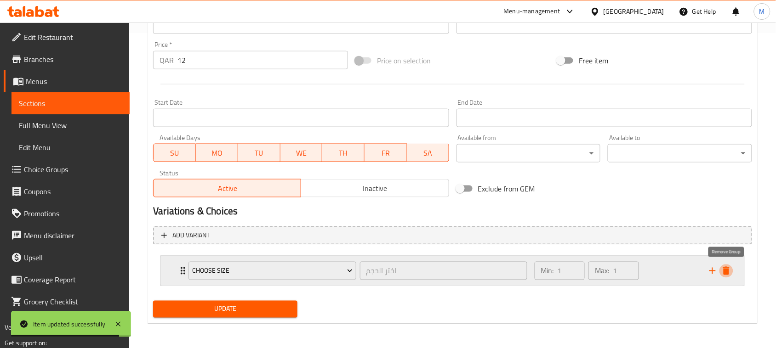
click at [722, 270] on icon "delete" at bounding box center [726, 271] width 11 height 11
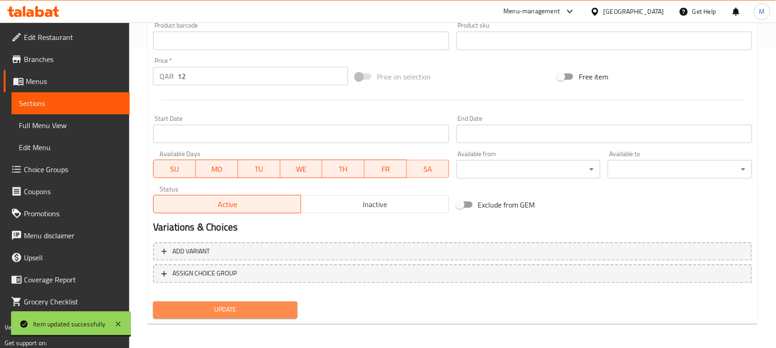
click at [236, 310] on span "Update" at bounding box center [225, 310] width 130 height 11
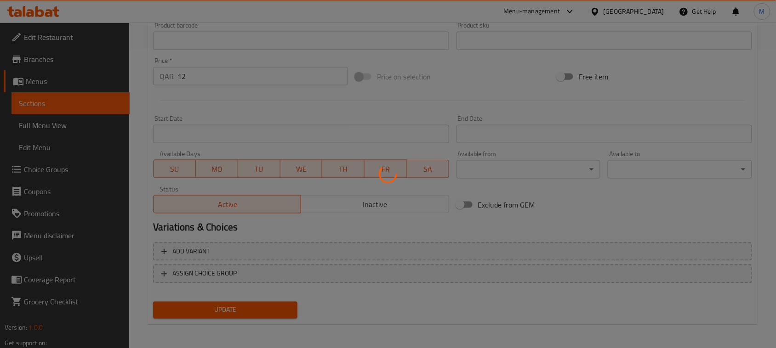
scroll to position [0, 0]
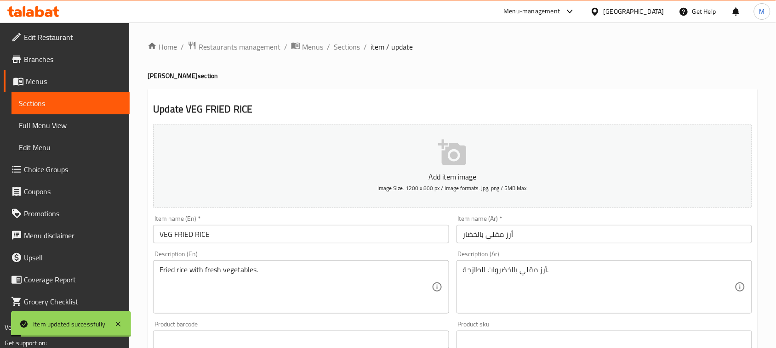
click at [338, 45] on span "Sections" at bounding box center [347, 46] width 26 height 11
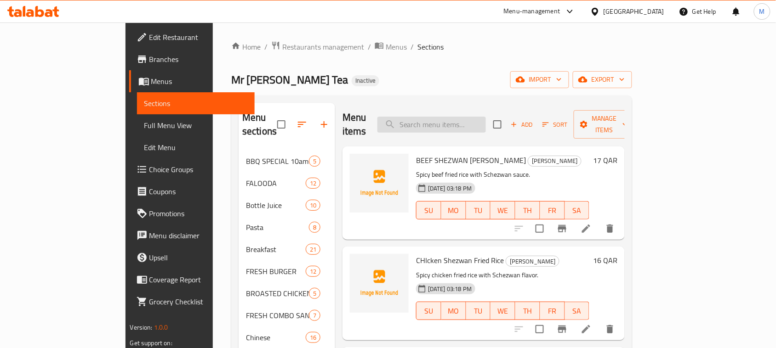
paste input "fish Chatti Curry"
click at [455, 117] on input "fish Chatti Curry" at bounding box center [431, 125] width 108 height 16
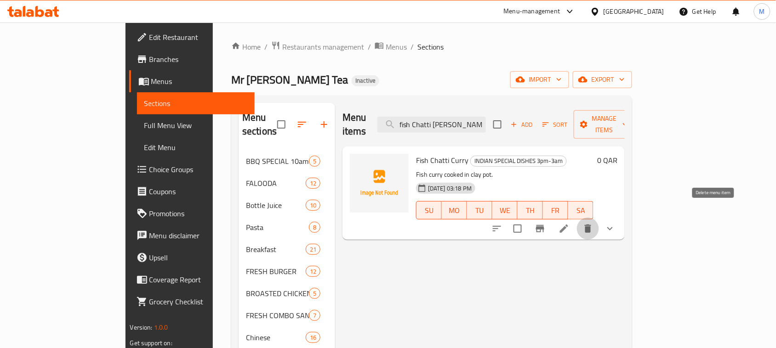
click at [593, 223] on icon "delete" at bounding box center [587, 228] width 11 height 11
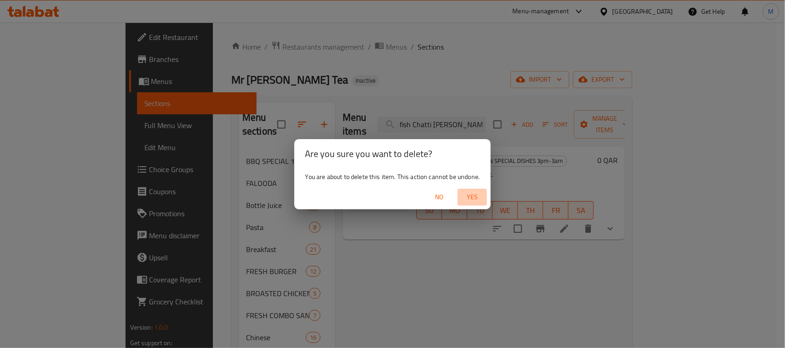
click at [468, 198] on span "Yes" at bounding box center [472, 197] width 22 height 11
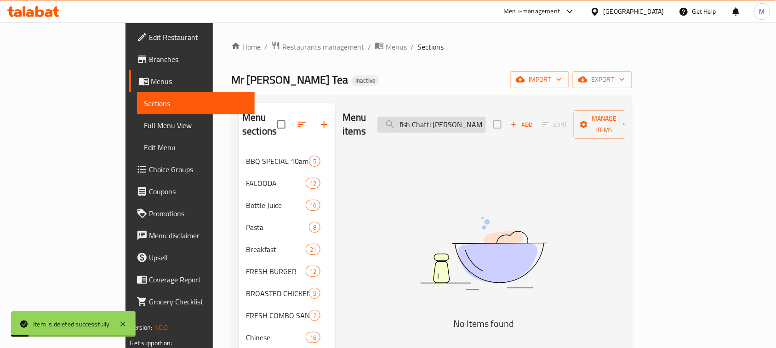
click at [478, 121] on input "fish Chatti Curry" at bounding box center [431, 125] width 108 height 16
paste input "Fish Pollichathu"
click at [478, 121] on input "Fish Pollichathu" at bounding box center [431, 125] width 108 height 16
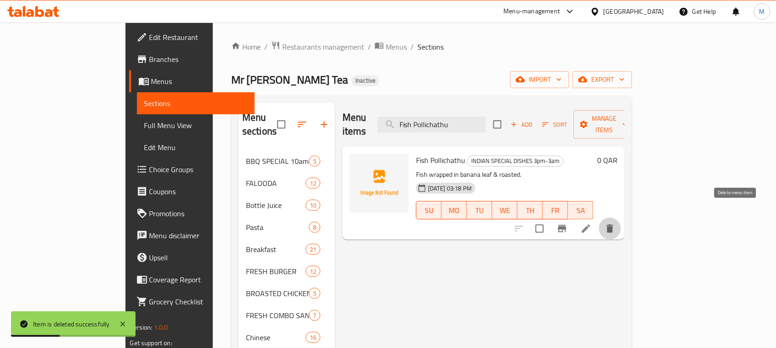
click at [621, 223] on button "delete" at bounding box center [610, 229] width 22 height 22
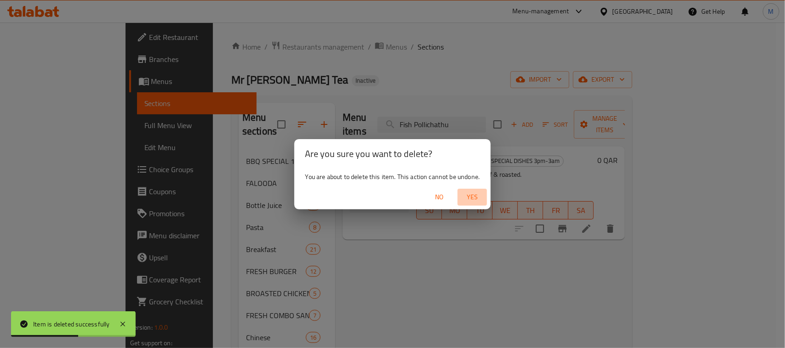
click at [477, 192] on span "Yes" at bounding box center [472, 197] width 22 height 11
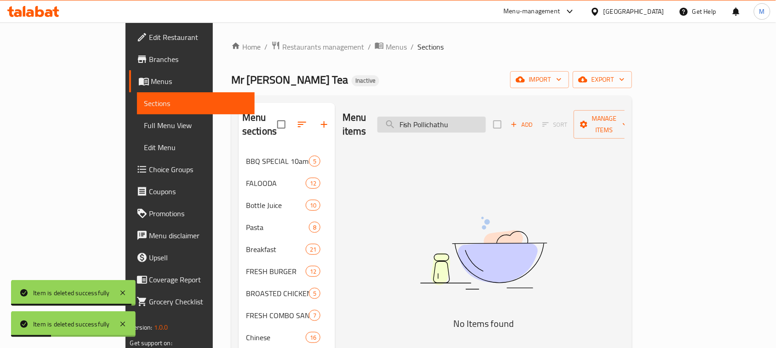
click at [455, 120] on input "Fish Pollichathu" at bounding box center [431, 125] width 108 height 16
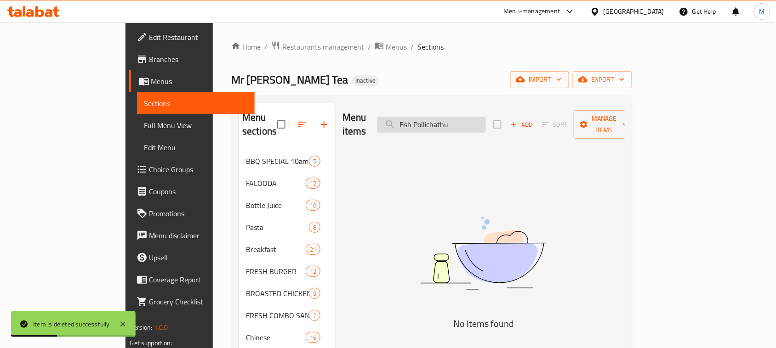
click at [455, 120] on input "Fish Pollichathu" at bounding box center [431, 125] width 108 height 16
paste input "Tawa Fry"
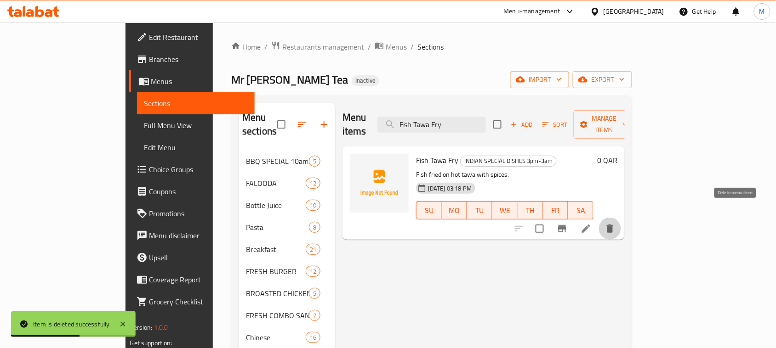
click at [613, 225] on icon "delete" at bounding box center [610, 229] width 6 height 8
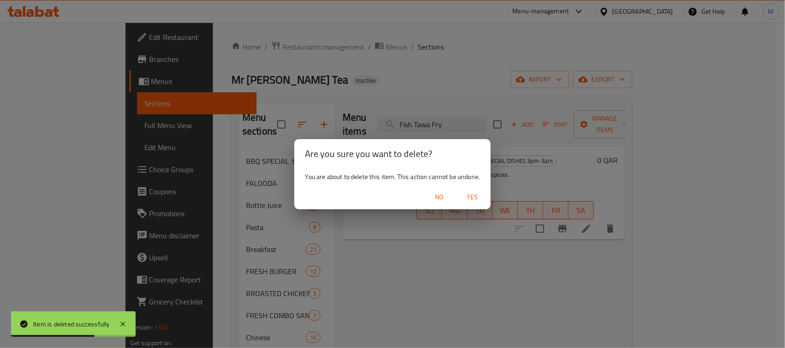
click at [466, 189] on button "Yes" at bounding box center [471, 197] width 29 height 17
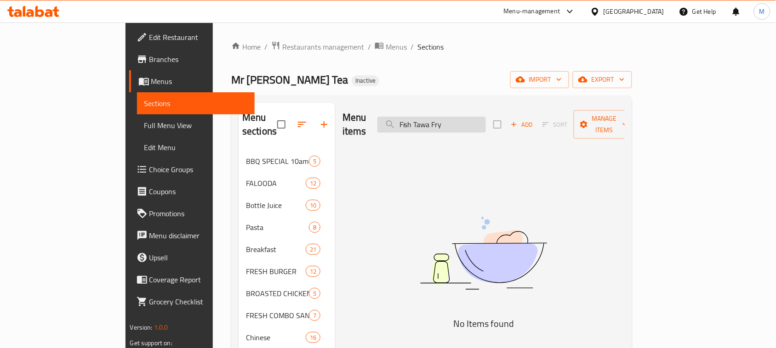
click at [454, 118] on input "Fish Tawa Fry" at bounding box center [431, 125] width 108 height 16
paste input "Kappa"
click at [454, 118] on input "Kappa" at bounding box center [431, 125] width 108 height 16
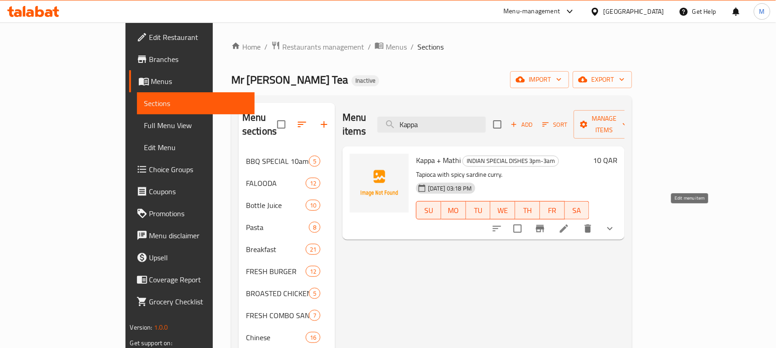
type input "Kappa"
click at [570, 223] on icon at bounding box center [564, 228] width 11 height 11
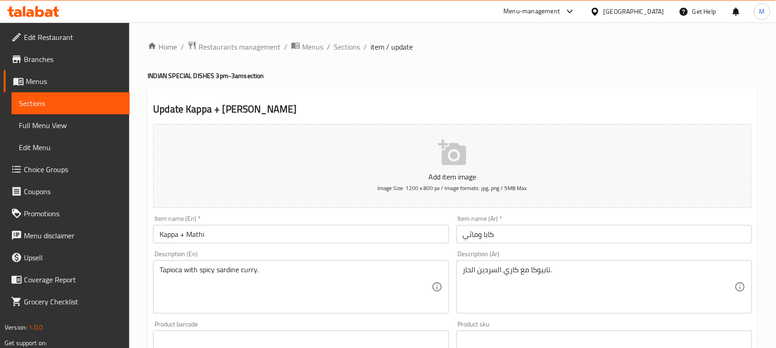
scroll to position [315, 0]
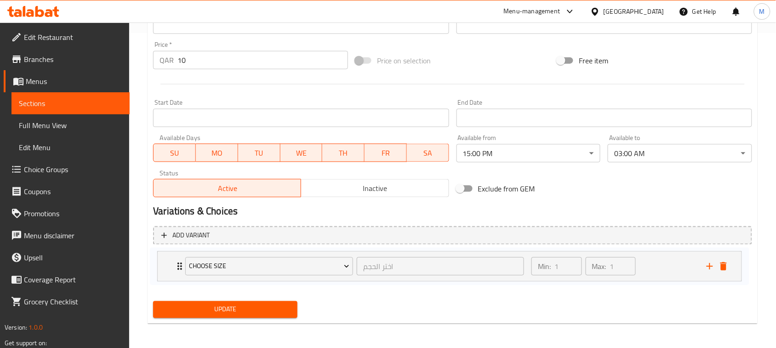
drag, startPoint x: 732, startPoint y: 278, endPoint x: 725, endPoint y: 272, distance: 9.8
click at [725, 272] on div "Choose Size اختر الحجم ​ Min: 1 ​ Max: 1 ​ Small (ID: 2243766102) 5 QAR Name (E…" at bounding box center [452, 271] width 599 height 38
click at [725, 272] on icon "delete" at bounding box center [726, 271] width 6 height 8
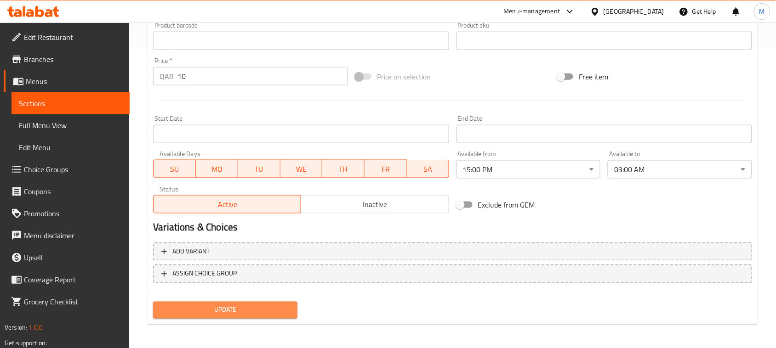
click at [270, 310] on span "Update" at bounding box center [225, 310] width 130 height 11
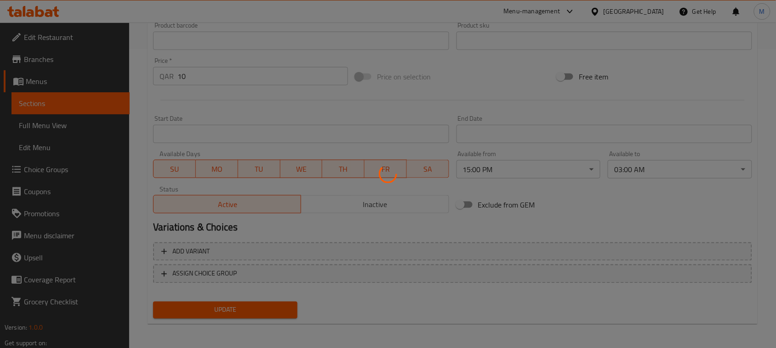
scroll to position [0, 0]
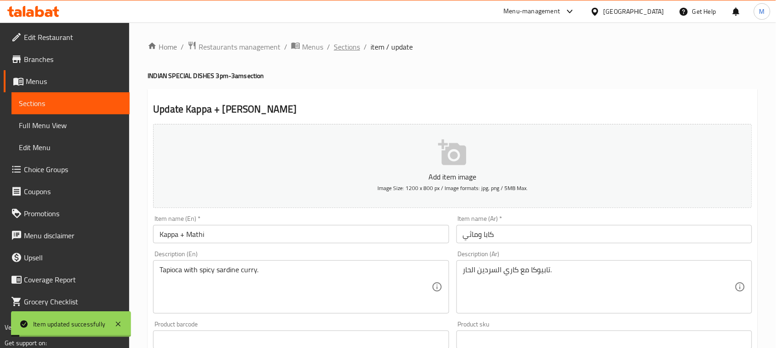
click at [338, 46] on span "Sections" at bounding box center [347, 46] width 26 height 11
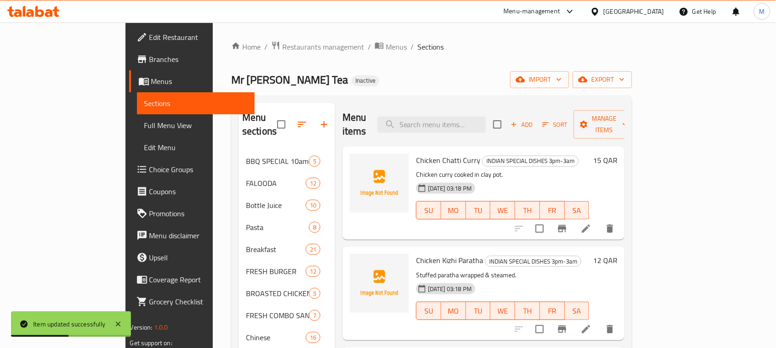
click at [487, 129] on div "Menu items Add Sort Manage items" at bounding box center [483, 125] width 282 height 44
click at [471, 123] on input "search" at bounding box center [431, 125] width 108 height 16
paste input "Mathi"
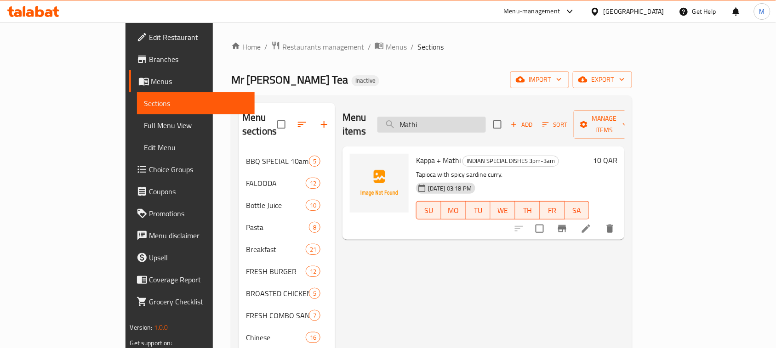
click at [486, 117] on input "Mathi" at bounding box center [431, 125] width 108 height 16
paste input "Beef Chatti Curry"
type input "Beef Chatti Curry"
click at [570, 223] on icon at bounding box center [564, 228] width 11 height 11
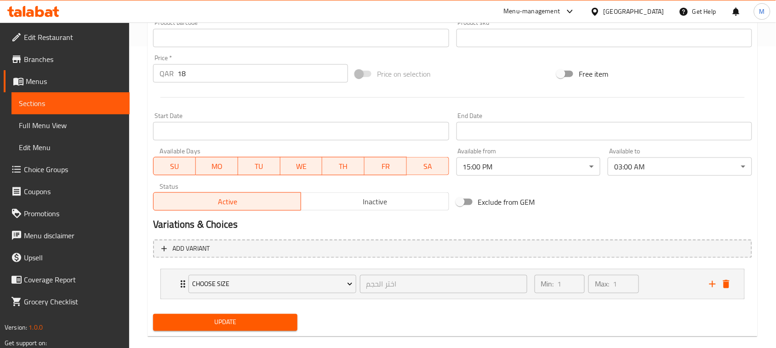
scroll to position [315, 0]
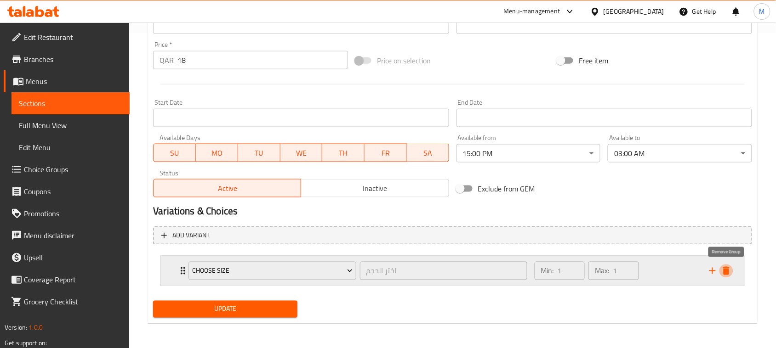
click at [725, 268] on icon "delete" at bounding box center [726, 271] width 6 height 8
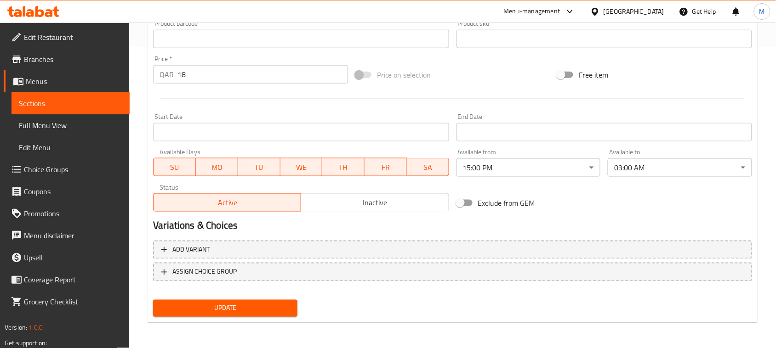
scroll to position [299, 0]
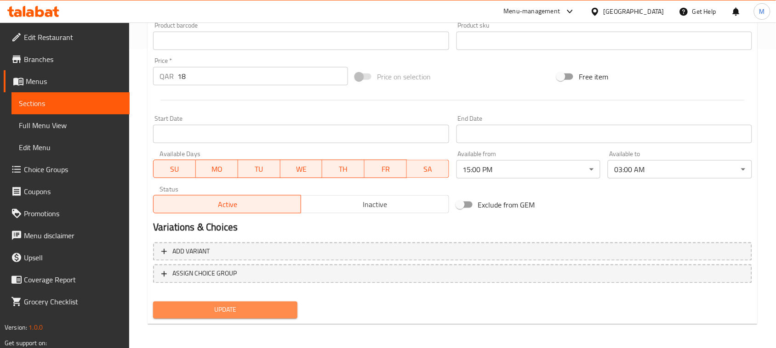
click at [257, 314] on span "Update" at bounding box center [225, 310] width 130 height 11
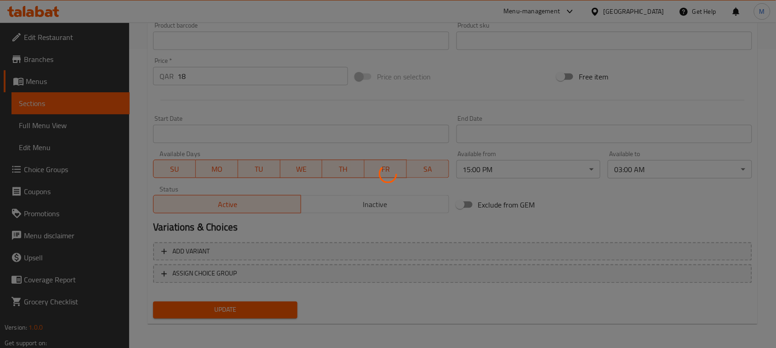
scroll to position [0, 0]
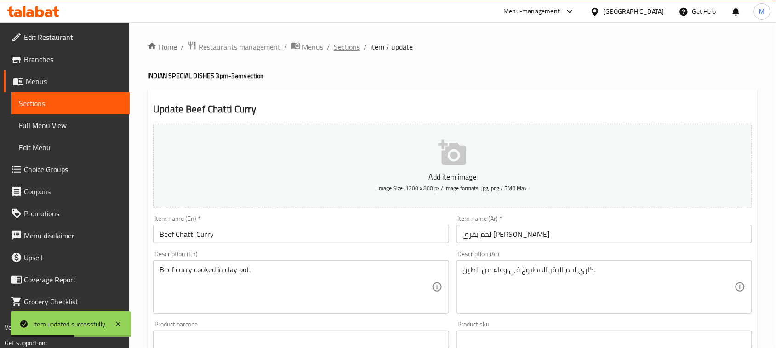
click at [343, 47] on span "Sections" at bounding box center [347, 46] width 26 height 11
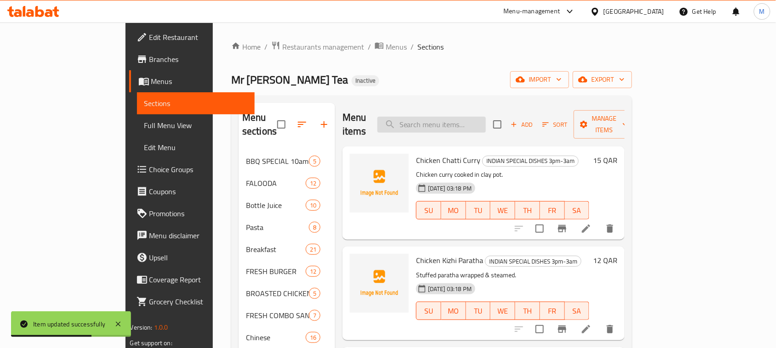
click at [473, 123] on input "search" at bounding box center [431, 125] width 108 height 16
paste input "Popcorn Mix"
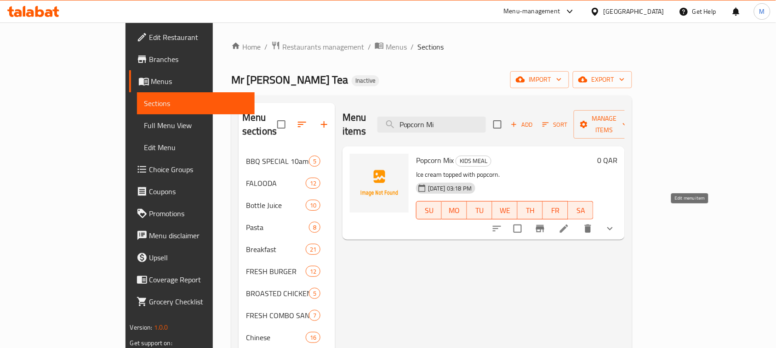
type input "Popcorn Mi"
click at [570, 223] on icon at bounding box center [564, 228] width 11 height 11
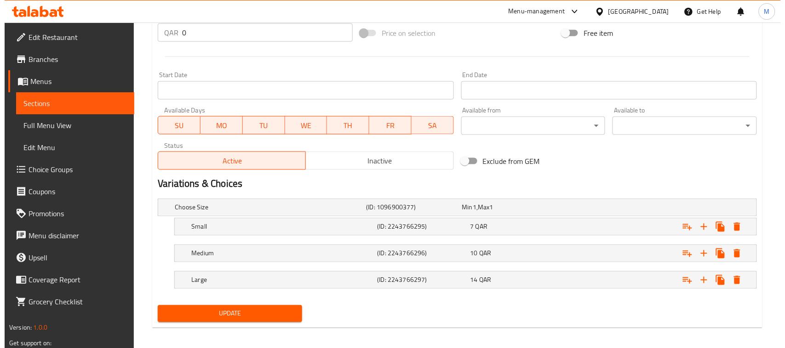
scroll to position [348, 0]
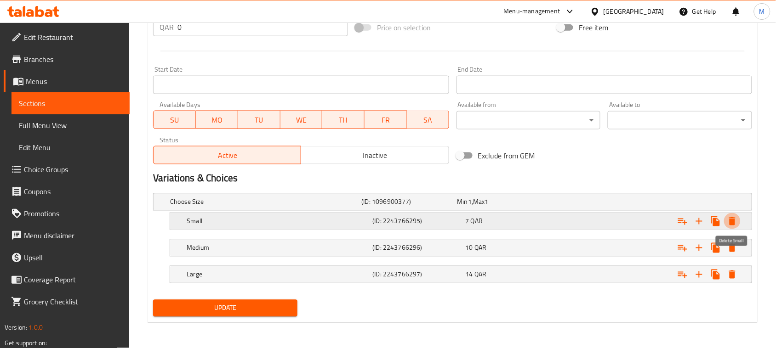
click at [735, 217] on icon "Expand" at bounding box center [732, 221] width 6 height 8
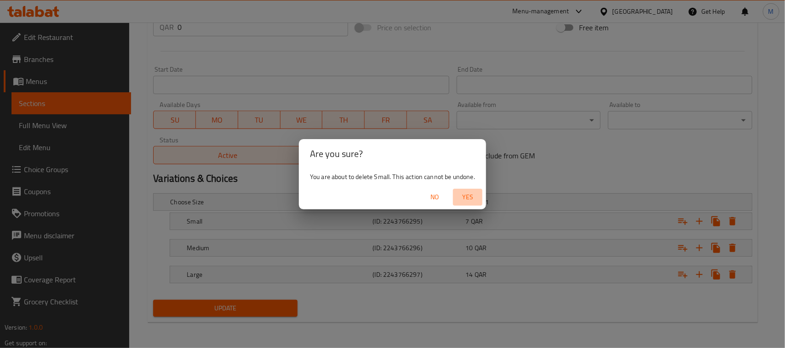
click at [467, 194] on span "Yes" at bounding box center [467, 197] width 22 height 11
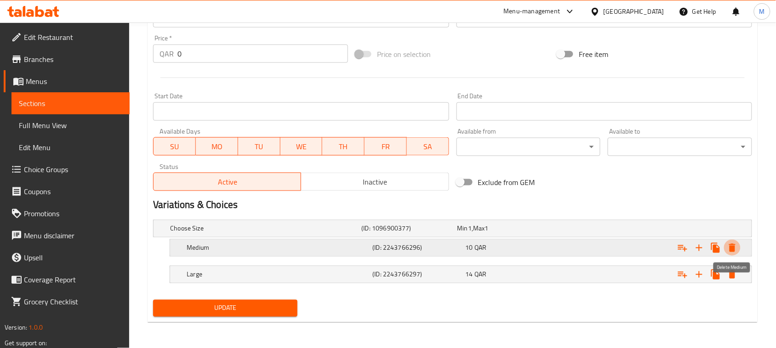
click at [727, 253] on icon "Expand" at bounding box center [732, 248] width 11 height 11
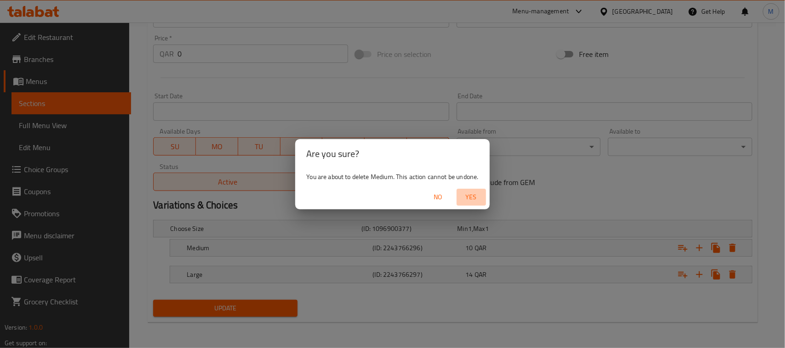
click at [473, 196] on span "Yes" at bounding box center [471, 197] width 22 height 11
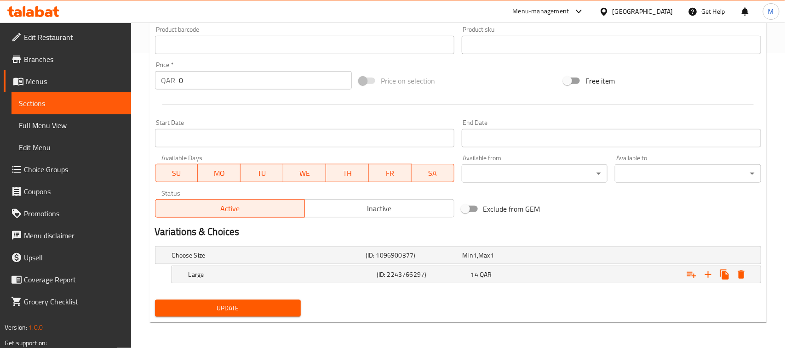
scroll to position [295, 0]
click at [732, 274] on icon "Expand" at bounding box center [732, 275] width 6 height 8
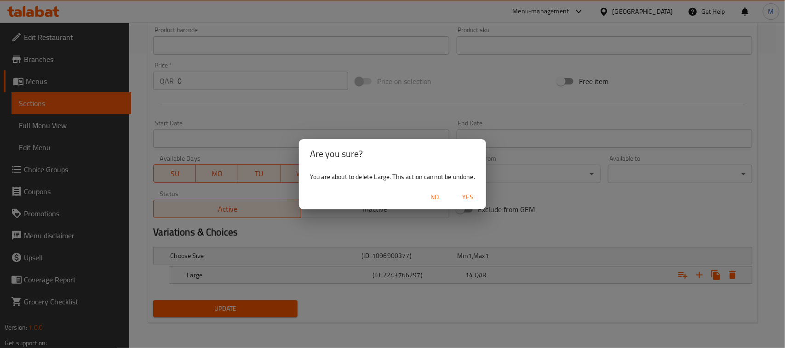
click at [463, 189] on button "Yes" at bounding box center [467, 197] width 29 height 17
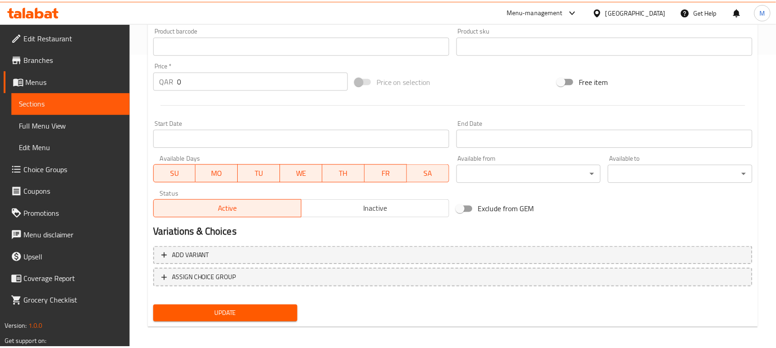
scroll to position [292, 0]
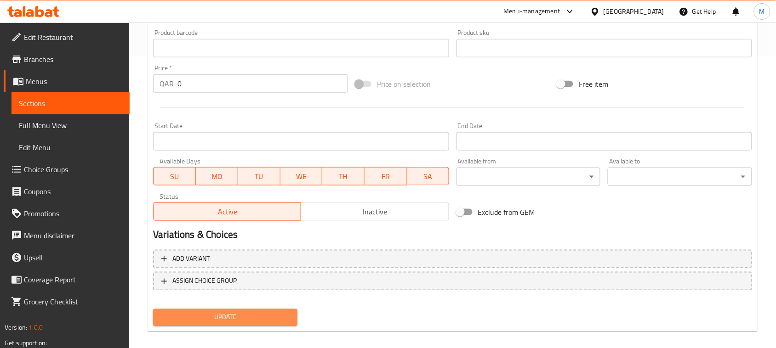
click at [244, 314] on span "Update" at bounding box center [225, 317] width 130 height 11
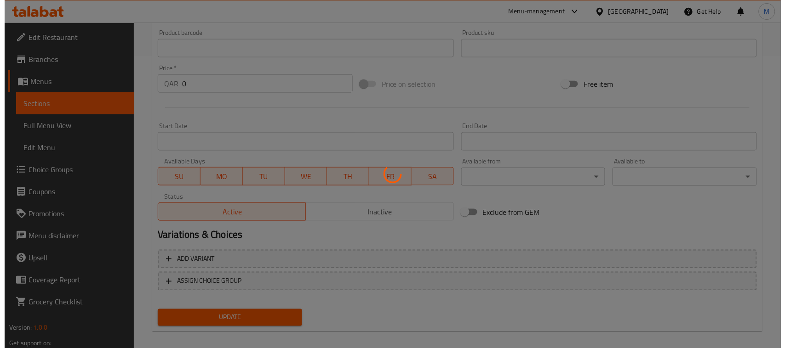
scroll to position [0, 0]
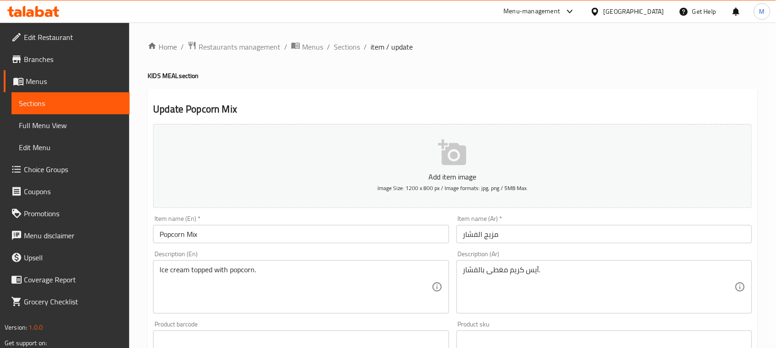
click at [336, 47] on span "Sections" at bounding box center [347, 46] width 26 height 11
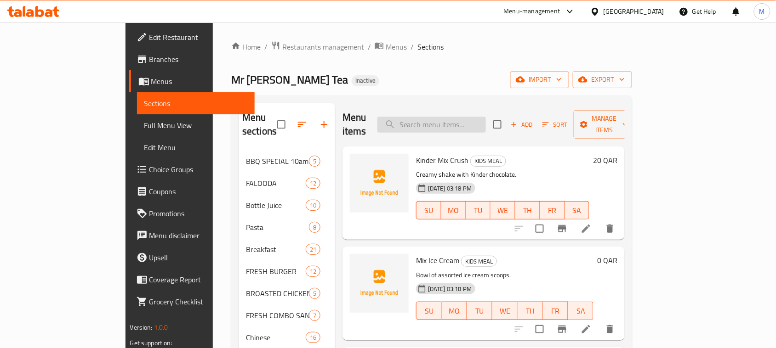
paste input "Bounty Choco Crush"
click at [456, 117] on input "search" at bounding box center [431, 125] width 108 height 16
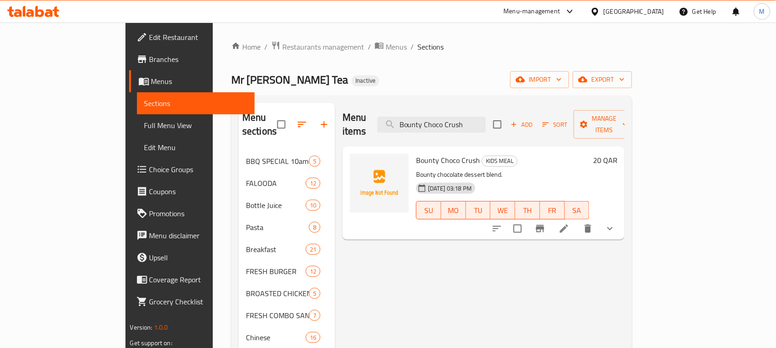
type input "Bounty Choco Crush"
click at [577, 221] on li at bounding box center [564, 229] width 26 height 17
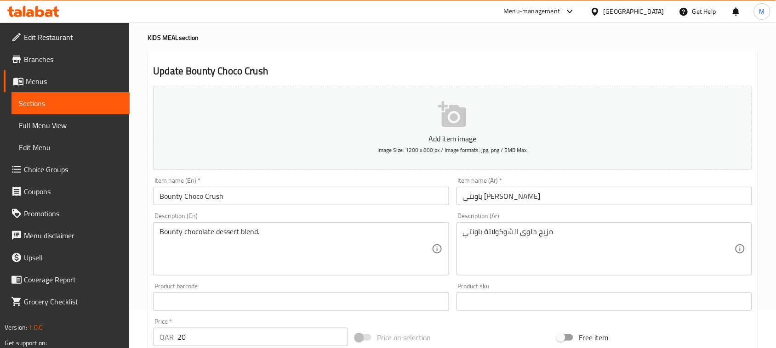
scroll to position [315, 0]
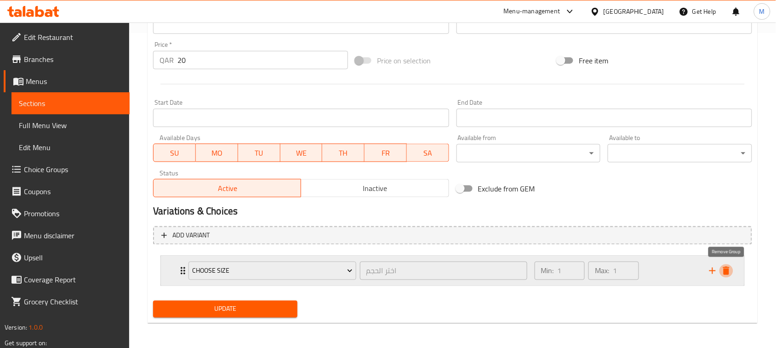
click at [722, 266] on icon "delete" at bounding box center [726, 271] width 11 height 11
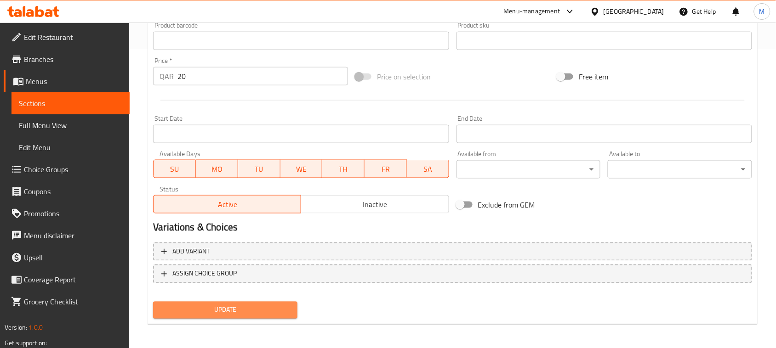
click at [220, 305] on span "Update" at bounding box center [225, 310] width 130 height 11
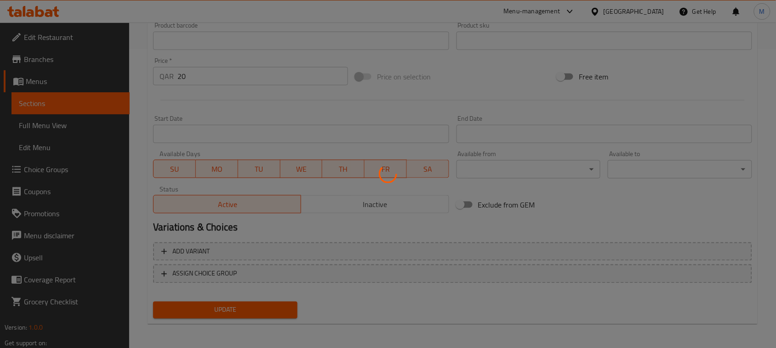
scroll to position [0, 0]
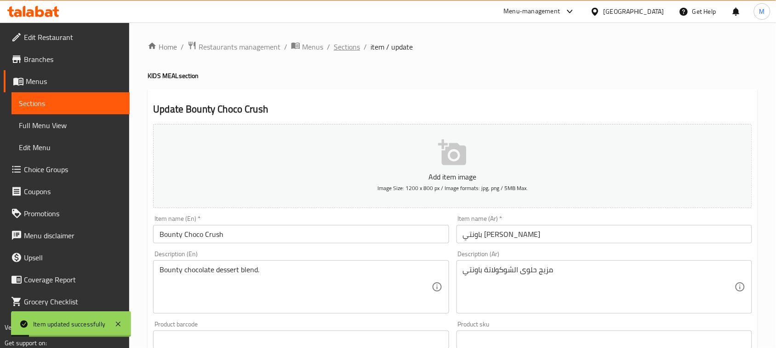
click at [348, 46] on span "Sections" at bounding box center [347, 46] width 26 height 11
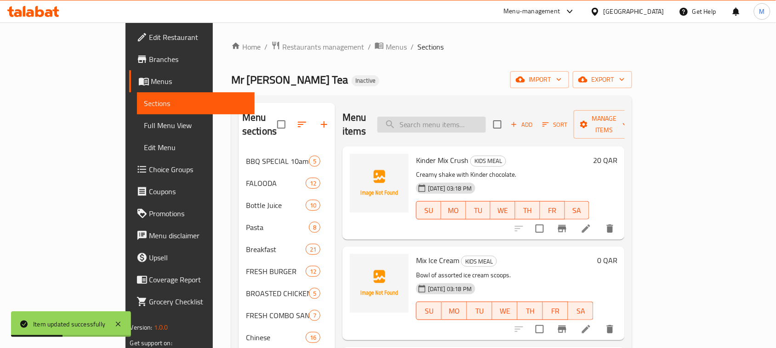
paste input "Kids Meal"
click at [453, 125] on input "Kids Meal" at bounding box center [431, 125] width 108 height 16
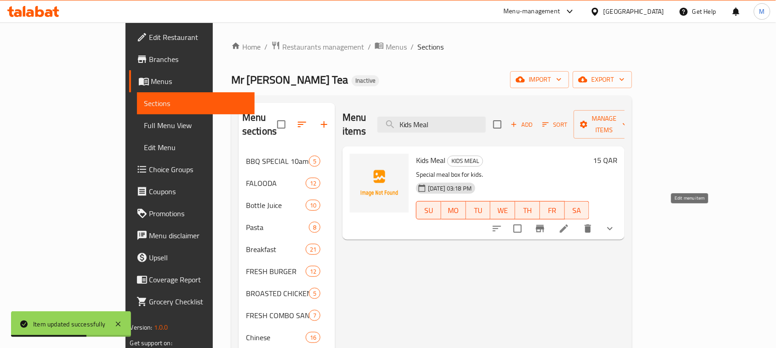
type input "Kids Meal"
click at [570, 223] on icon at bounding box center [564, 228] width 11 height 11
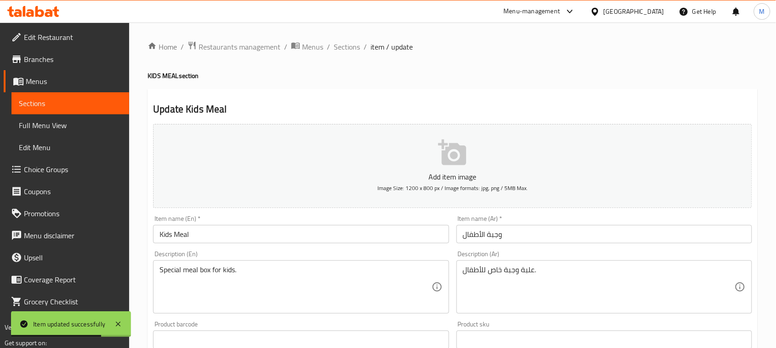
scroll to position [315, 0]
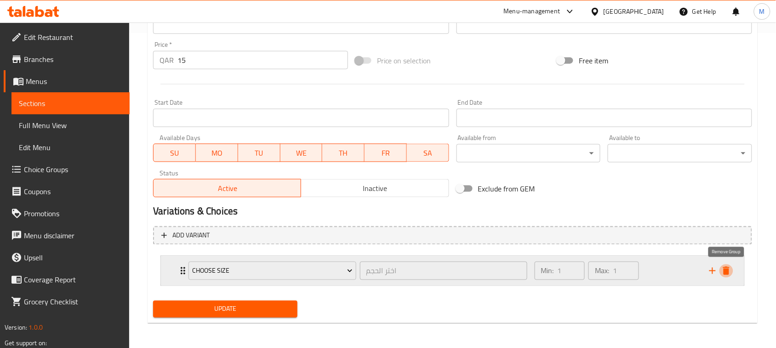
click at [729, 267] on icon "delete" at bounding box center [726, 271] width 6 height 8
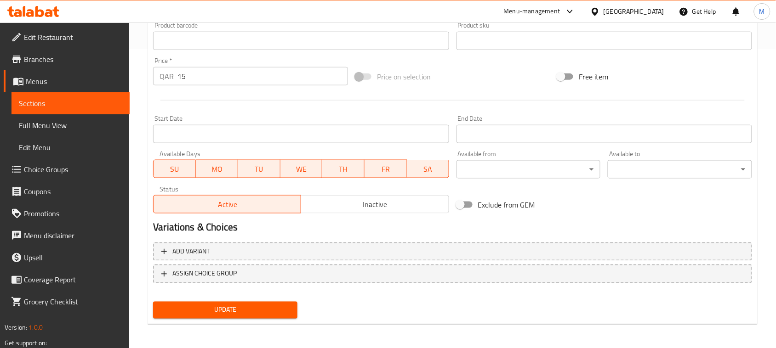
click at [240, 306] on span "Update" at bounding box center [225, 310] width 130 height 11
